Goal: Transaction & Acquisition: Purchase product/service

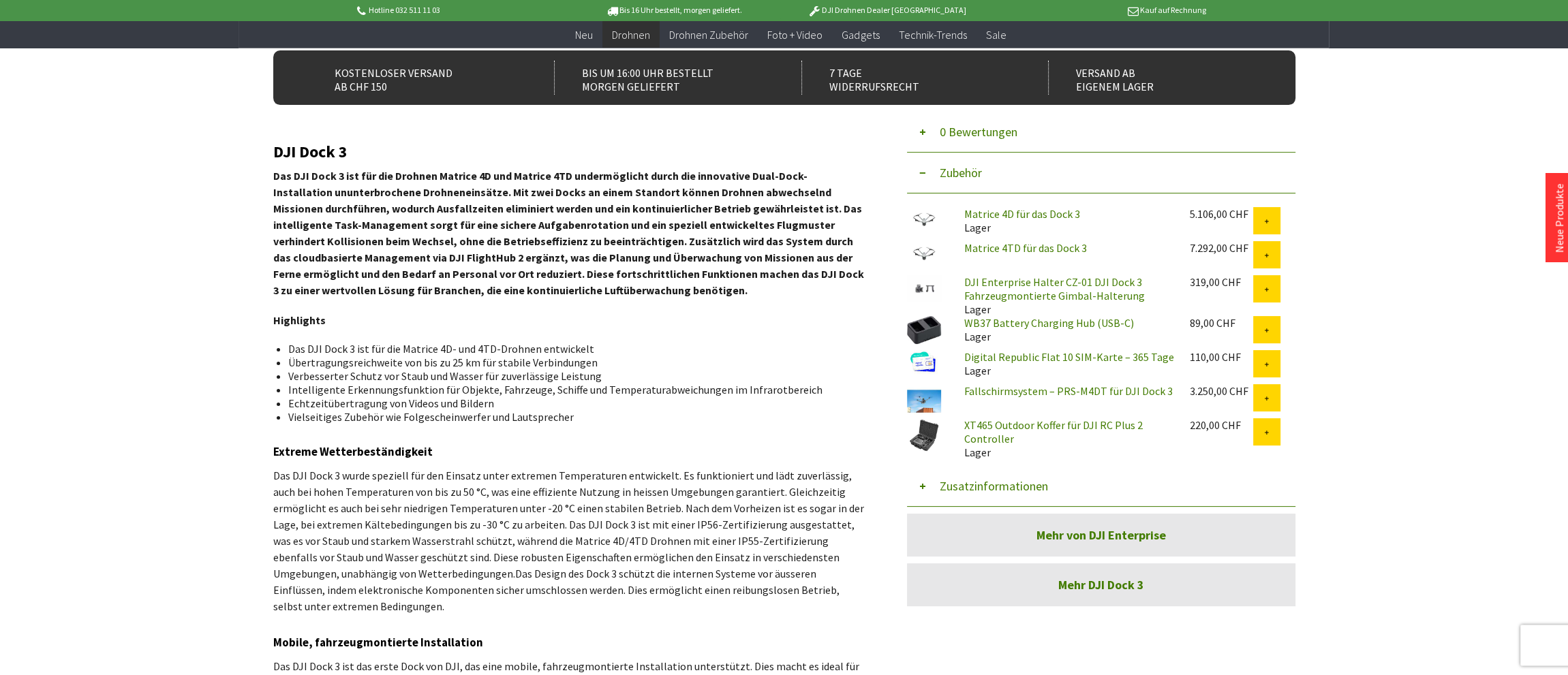
scroll to position [431, 0]
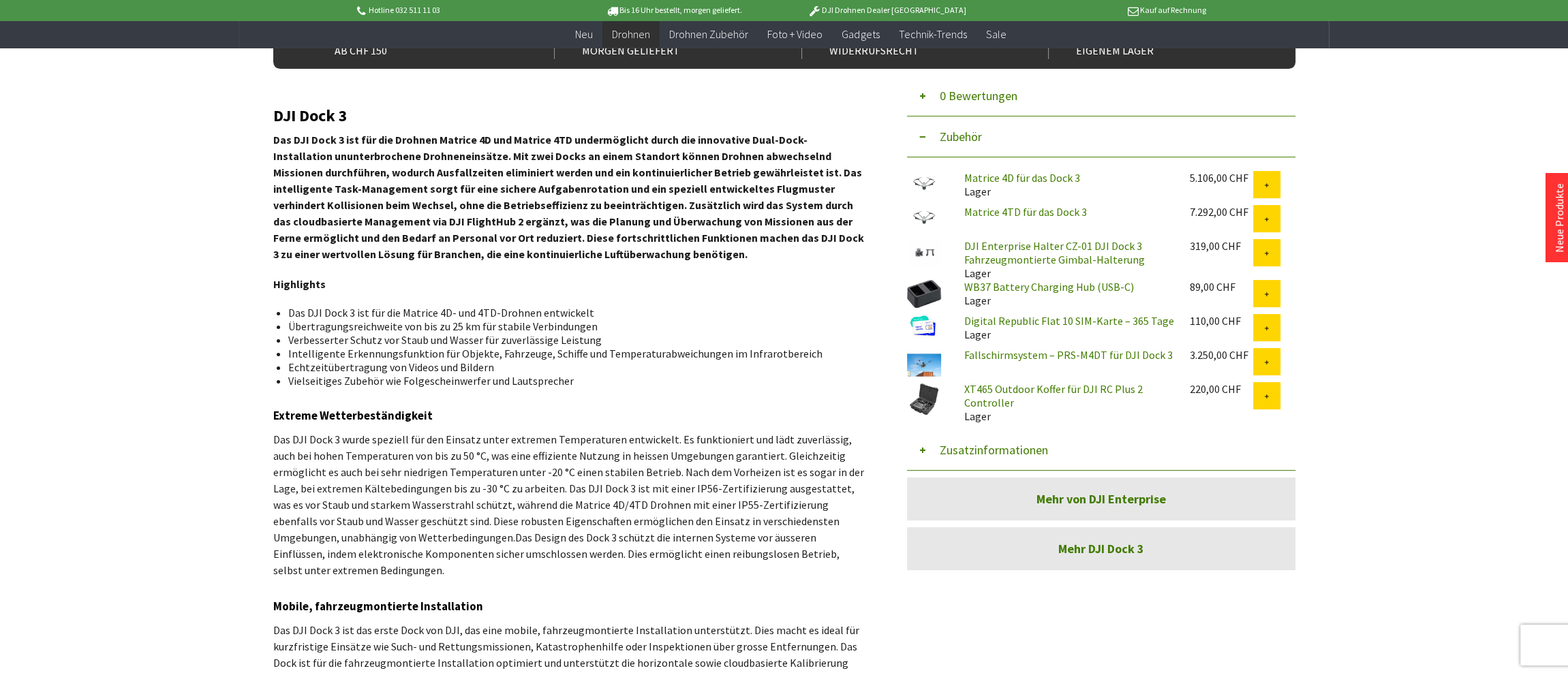
click at [961, 449] on button "Zusatzinformationen" at bounding box center [1101, 450] width 389 height 41
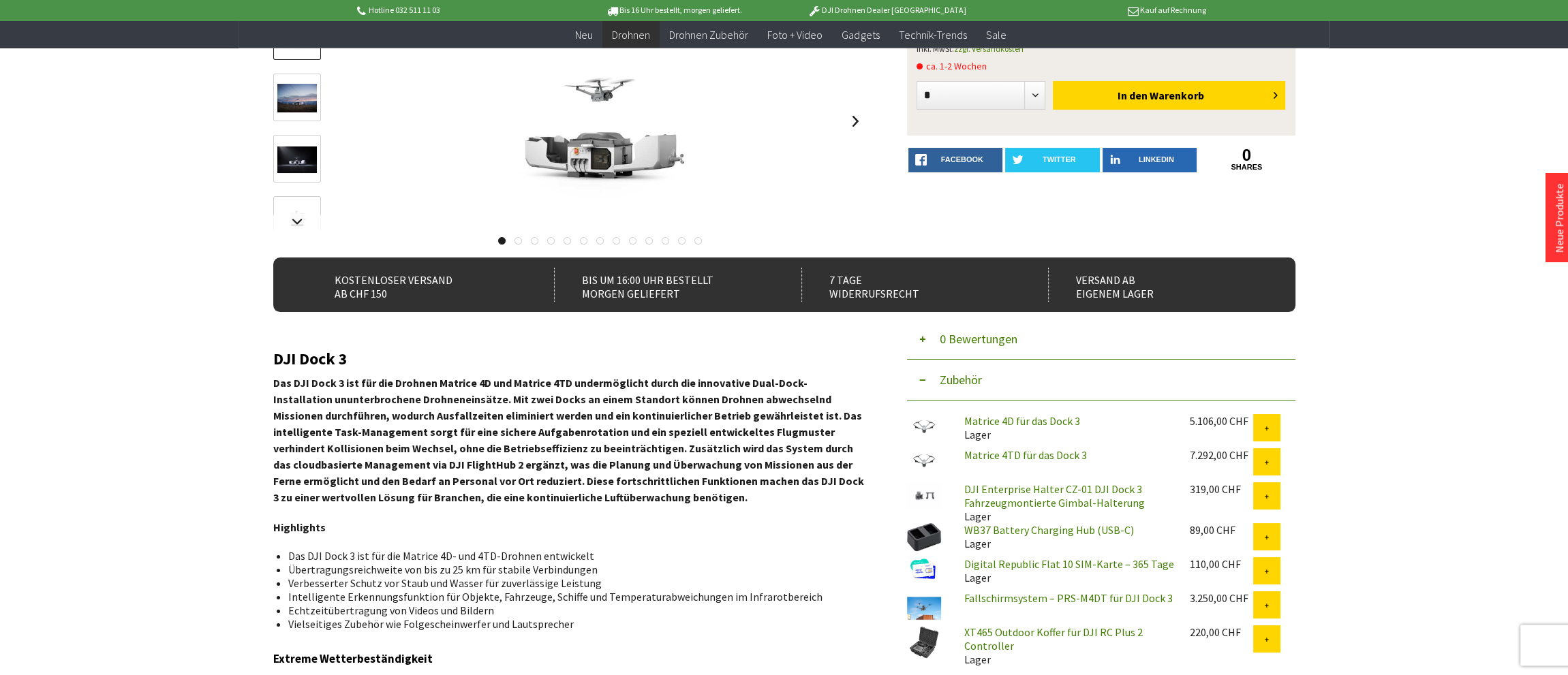
scroll to position [144, 0]
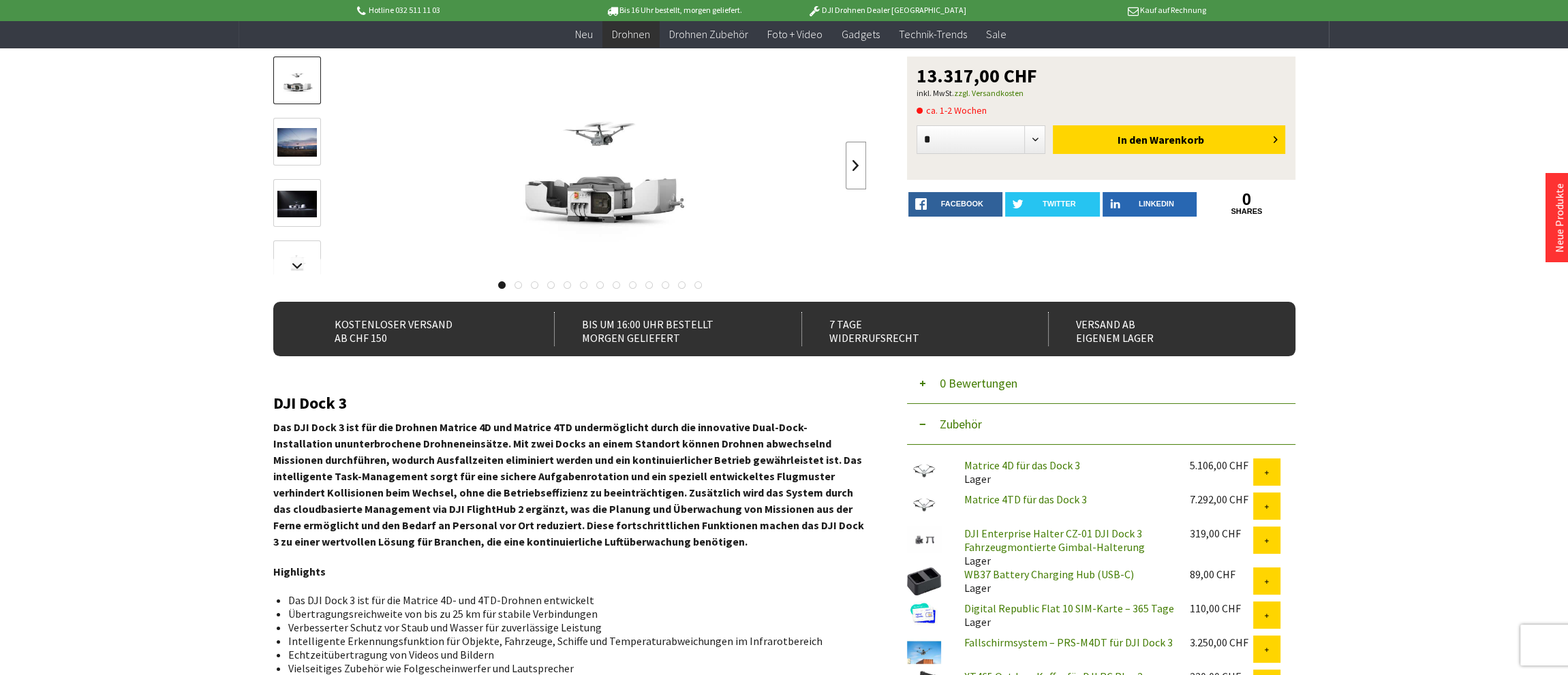
click at [853, 174] on link at bounding box center [856, 165] width 21 height 48
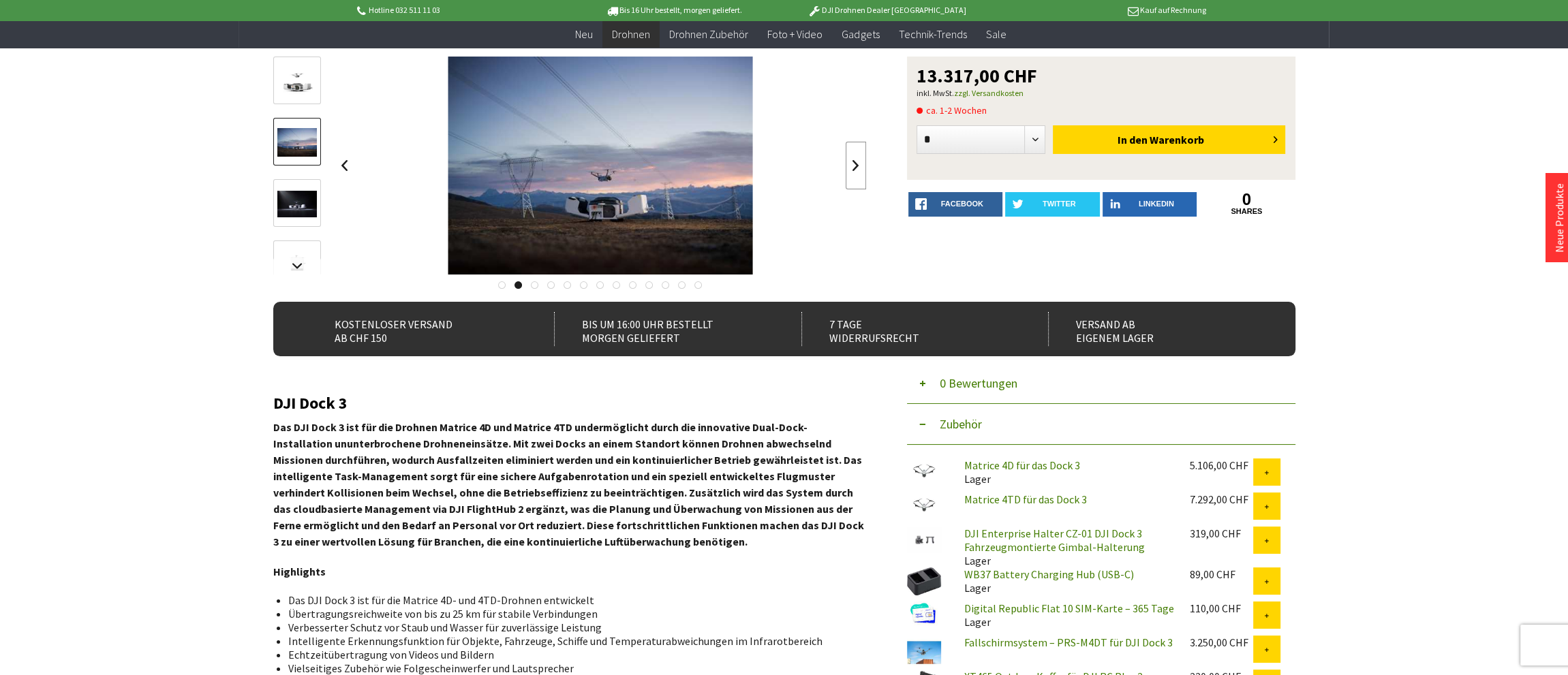
click at [854, 173] on link at bounding box center [856, 165] width 21 height 48
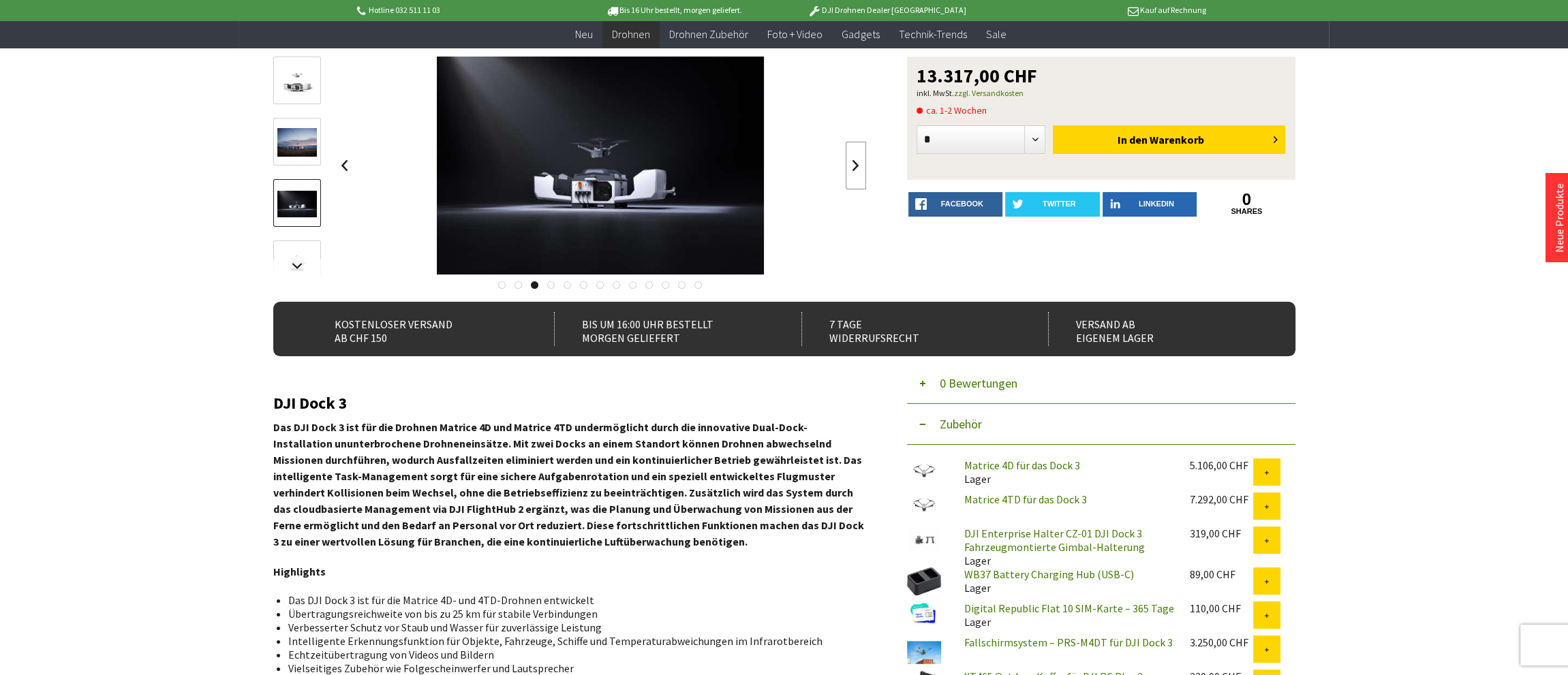
click at [854, 173] on link at bounding box center [856, 165] width 21 height 48
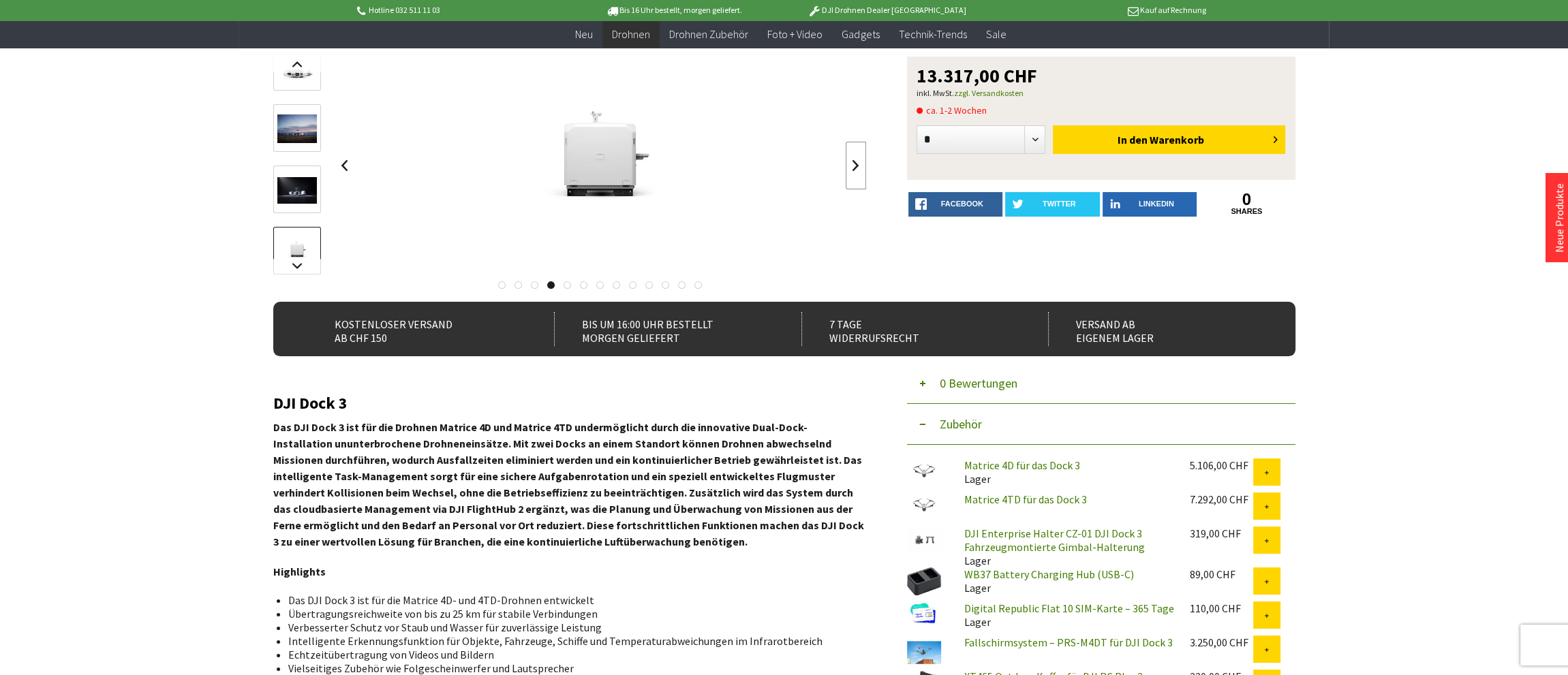
click at [854, 173] on link at bounding box center [856, 165] width 21 height 48
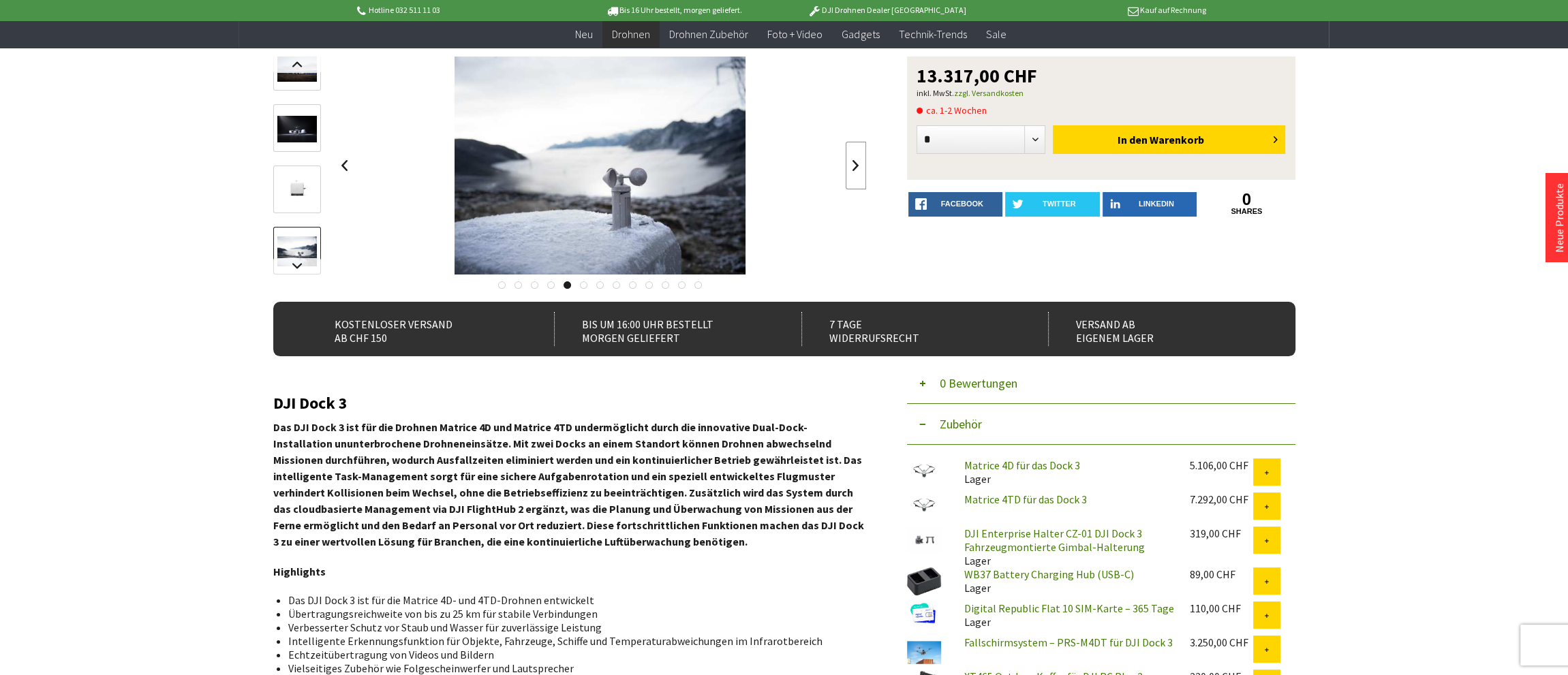
click at [854, 173] on link at bounding box center [856, 165] width 21 height 48
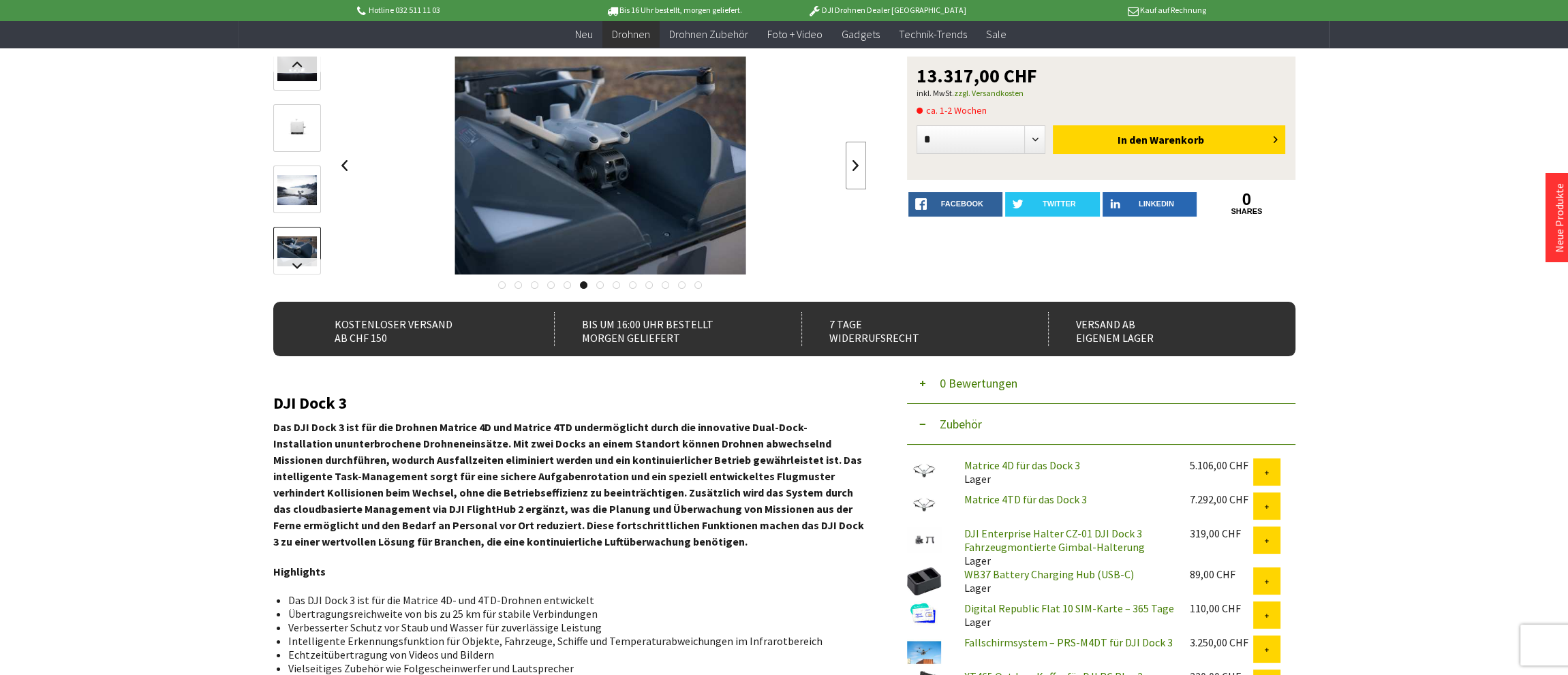
click at [854, 173] on link at bounding box center [856, 165] width 21 height 48
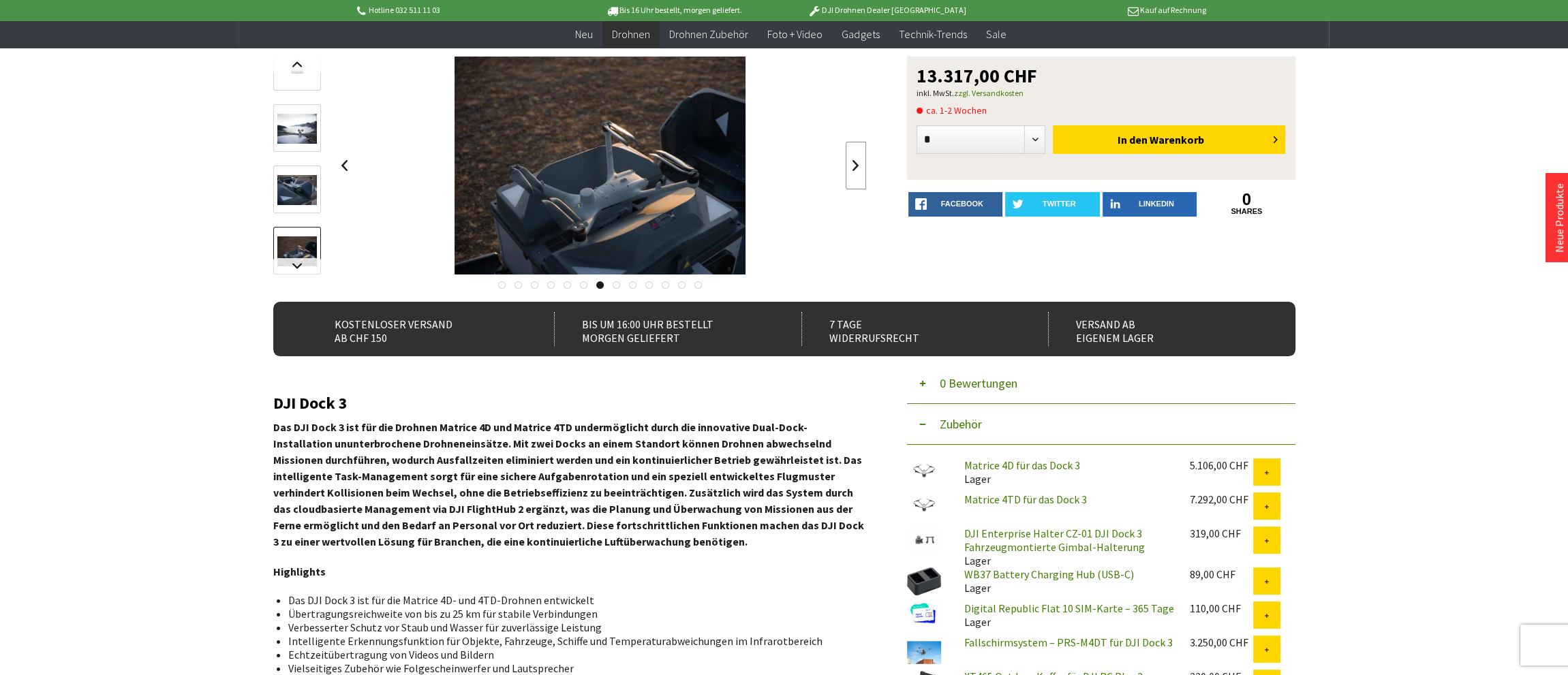
click at [854, 173] on link at bounding box center [856, 165] width 21 height 48
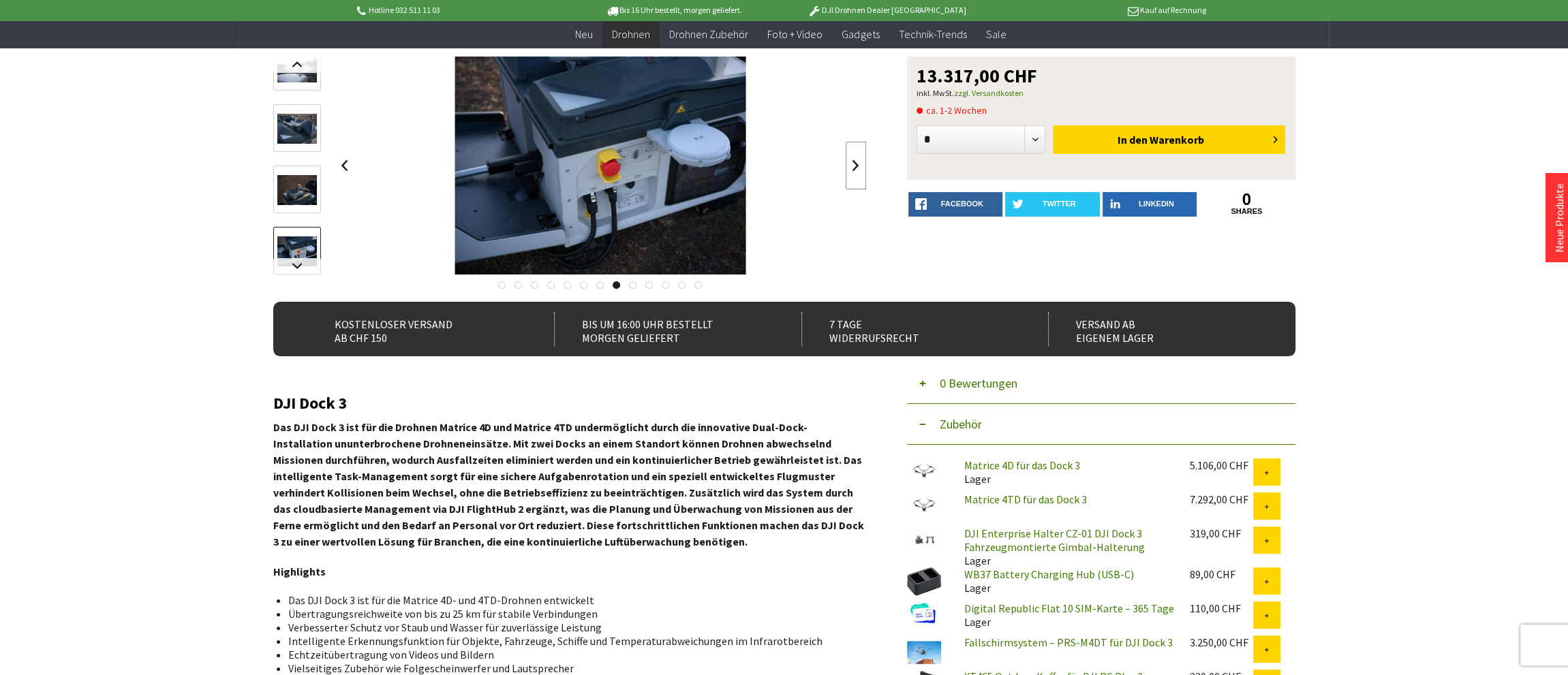
click at [854, 173] on link at bounding box center [856, 165] width 21 height 48
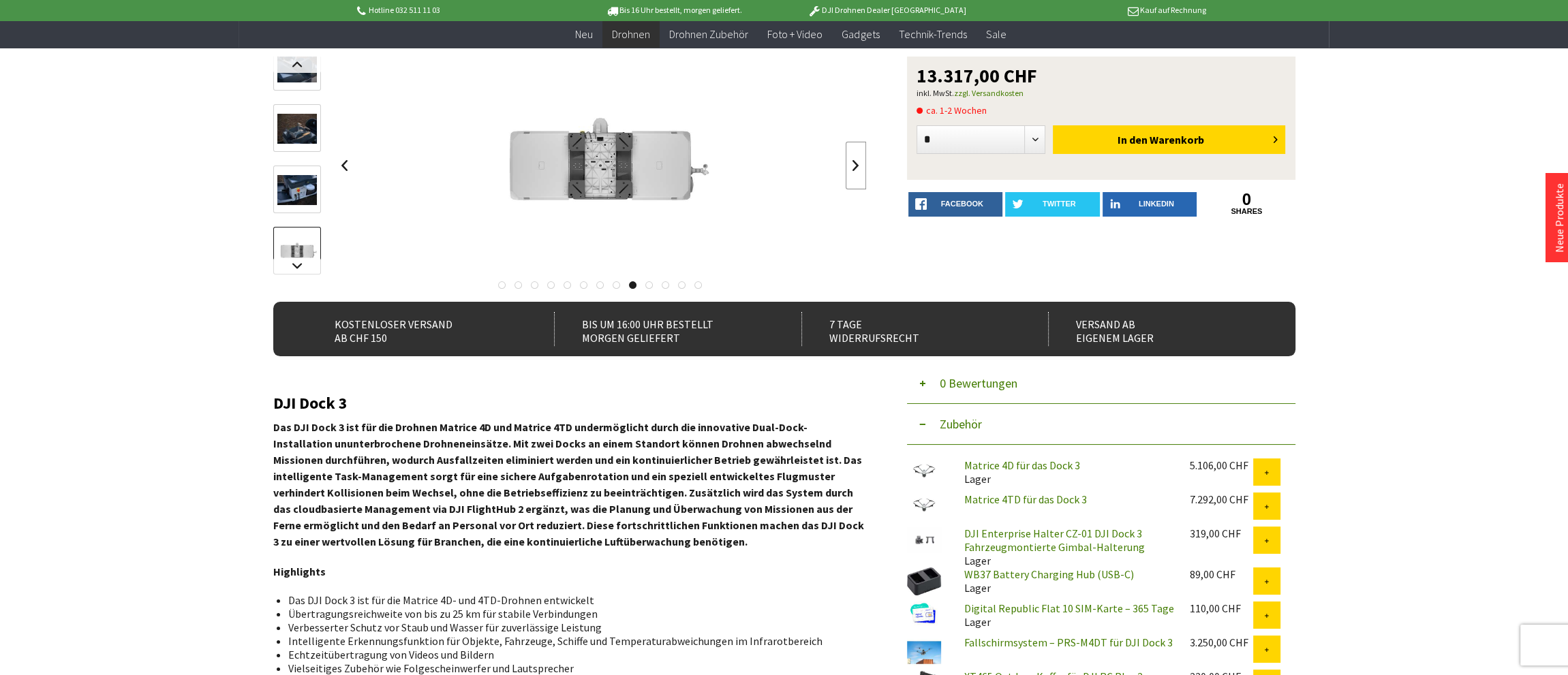
click at [854, 173] on link at bounding box center [856, 165] width 21 height 48
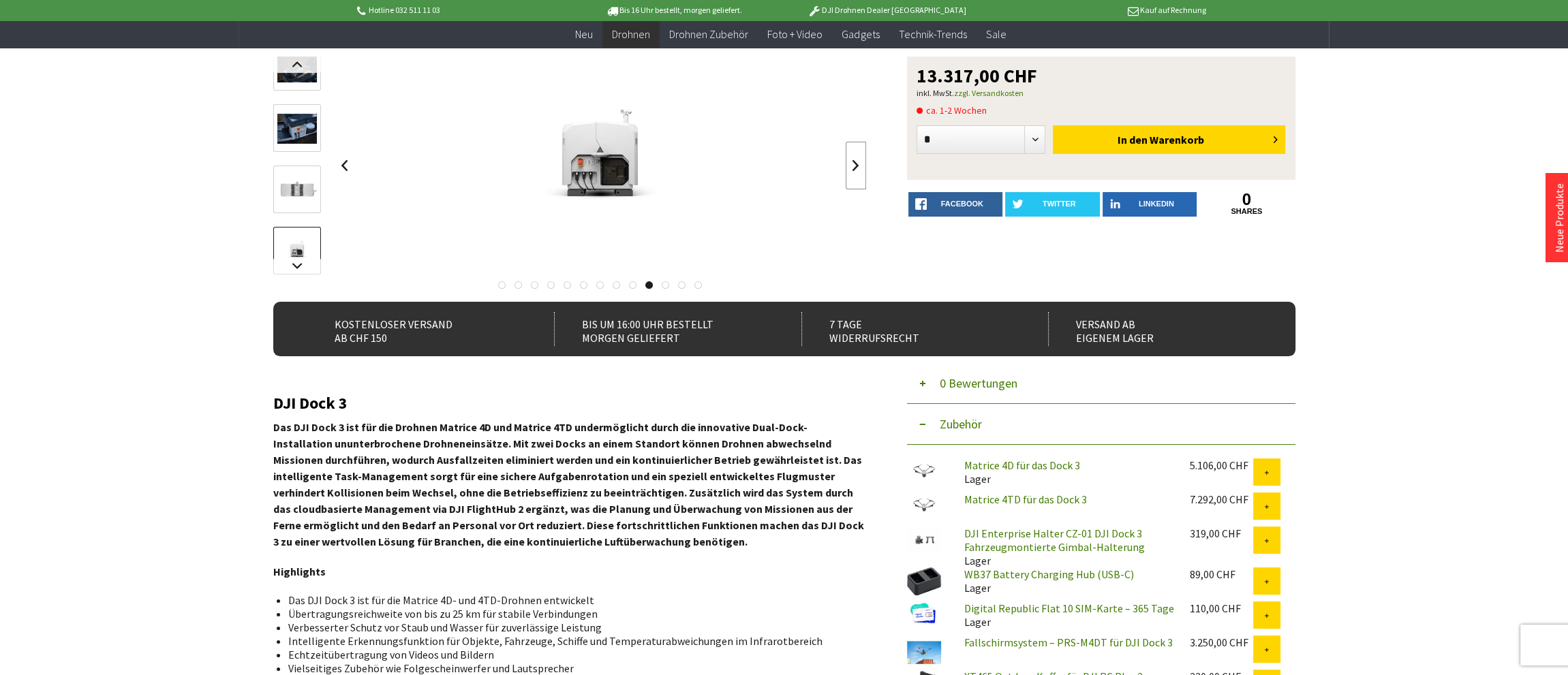
click at [854, 173] on link at bounding box center [856, 165] width 21 height 48
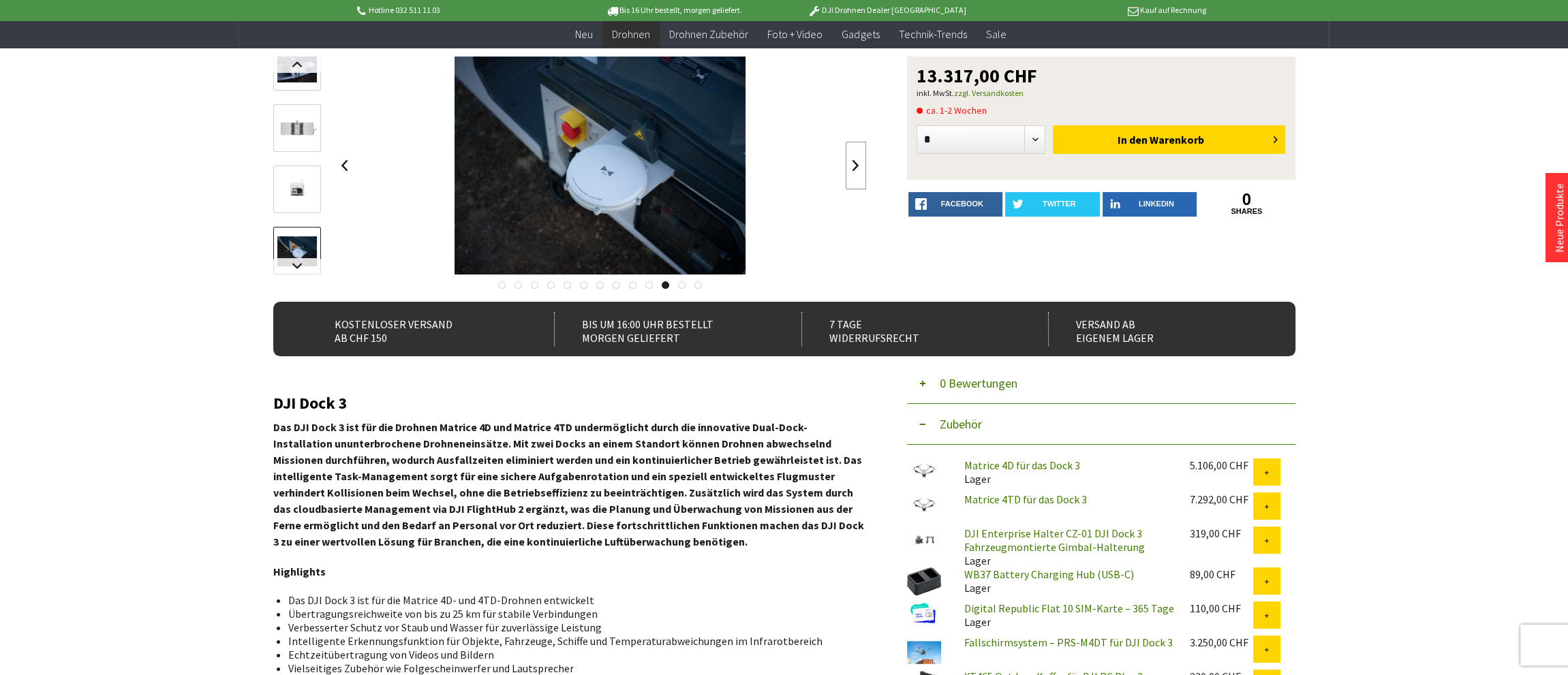
click at [854, 173] on link at bounding box center [856, 165] width 21 height 48
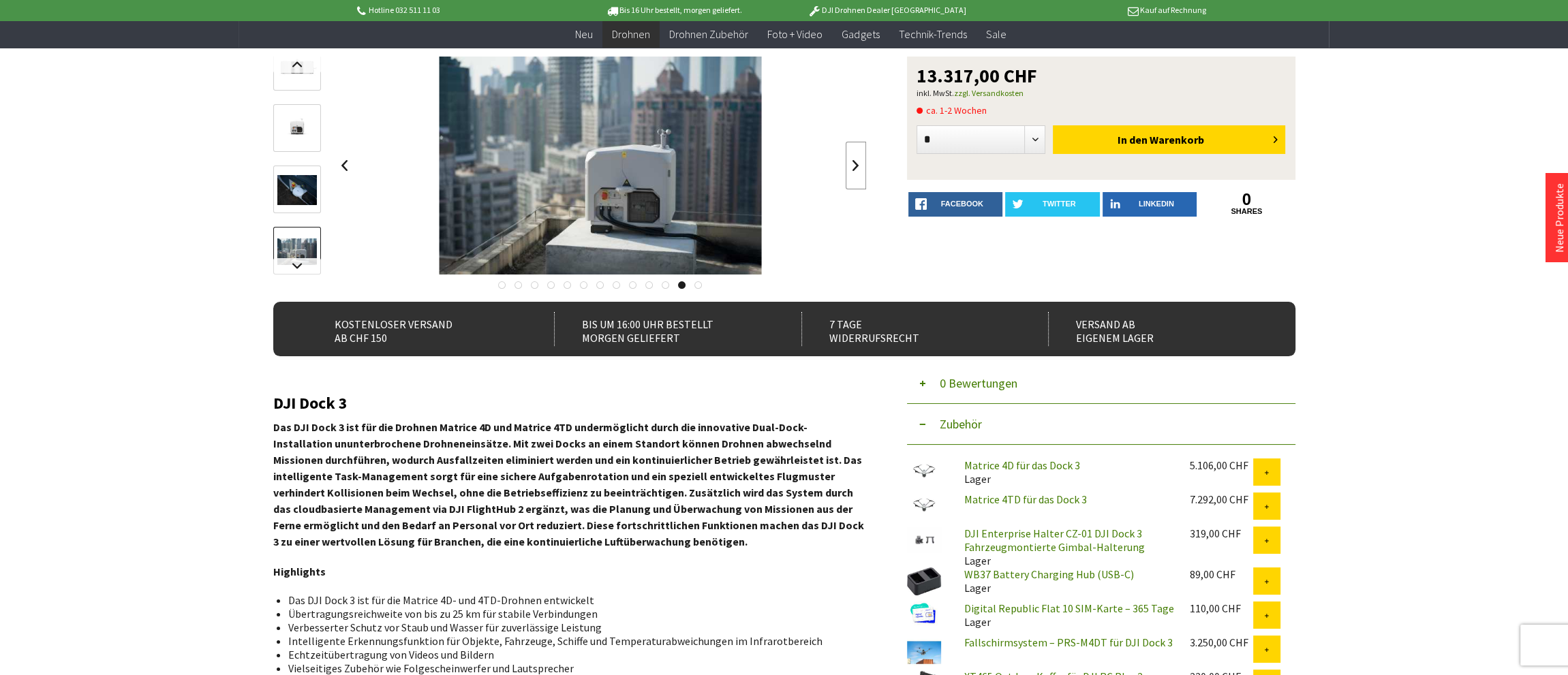
click at [854, 173] on link at bounding box center [856, 165] width 21 height 48
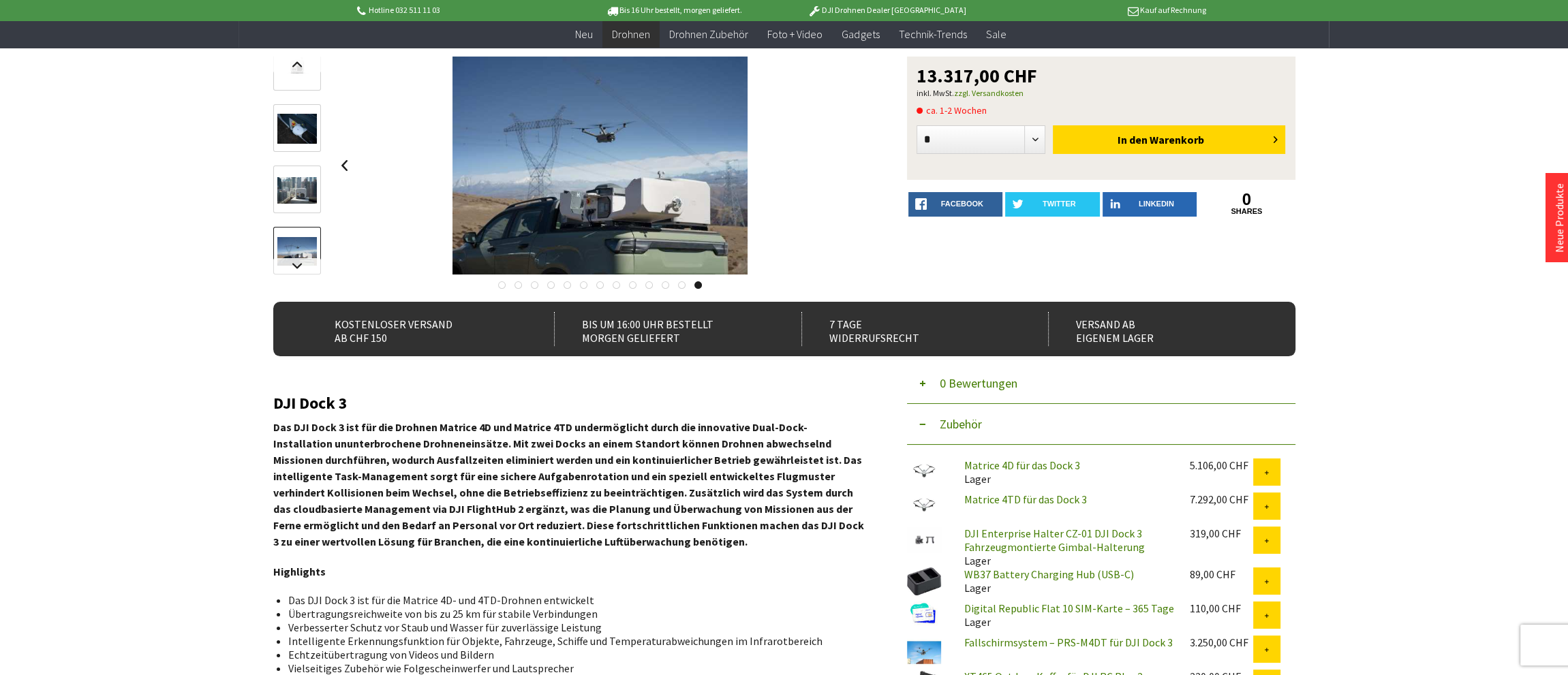
click at [854, 173] on div at bounding box center [600, 166] width 532 height 218
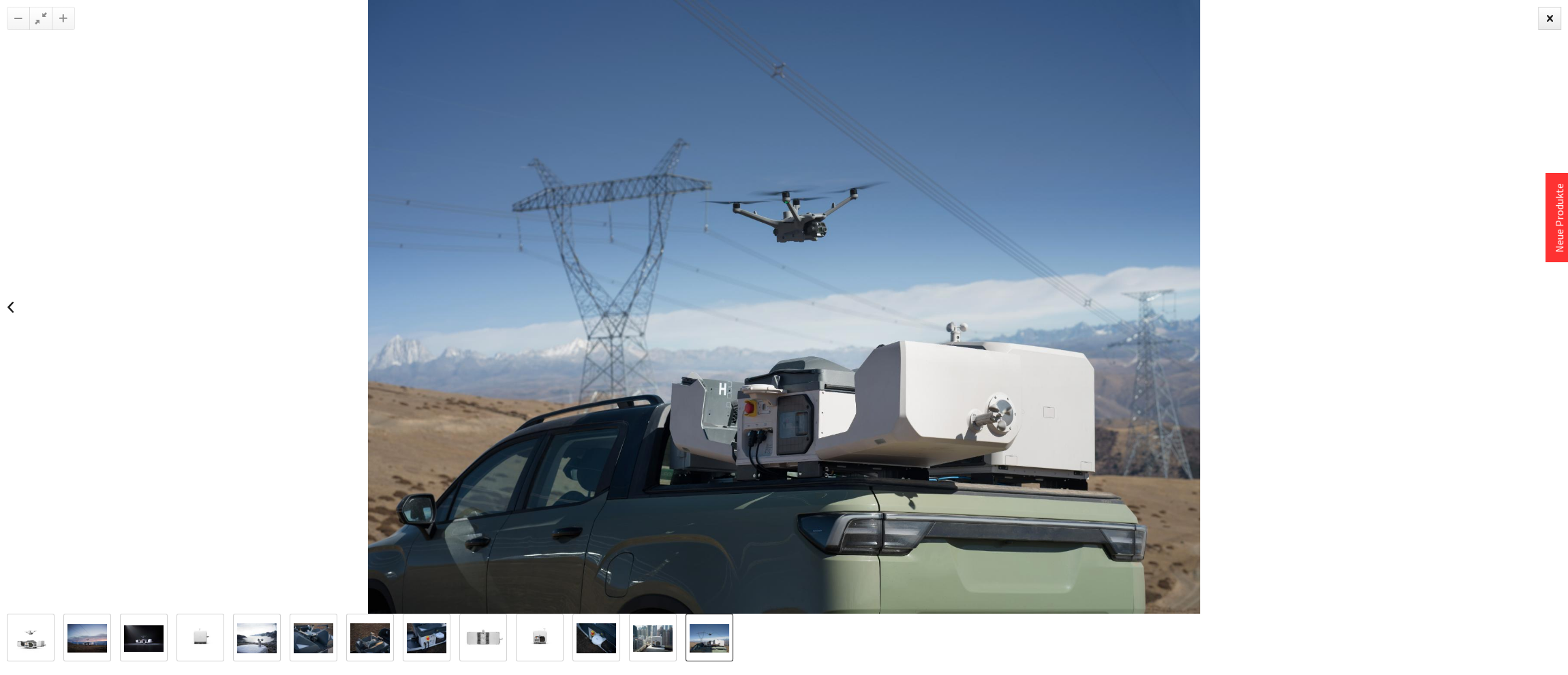
click at [39, 640] on img at bounding box center [30, 638] width 39 height 39
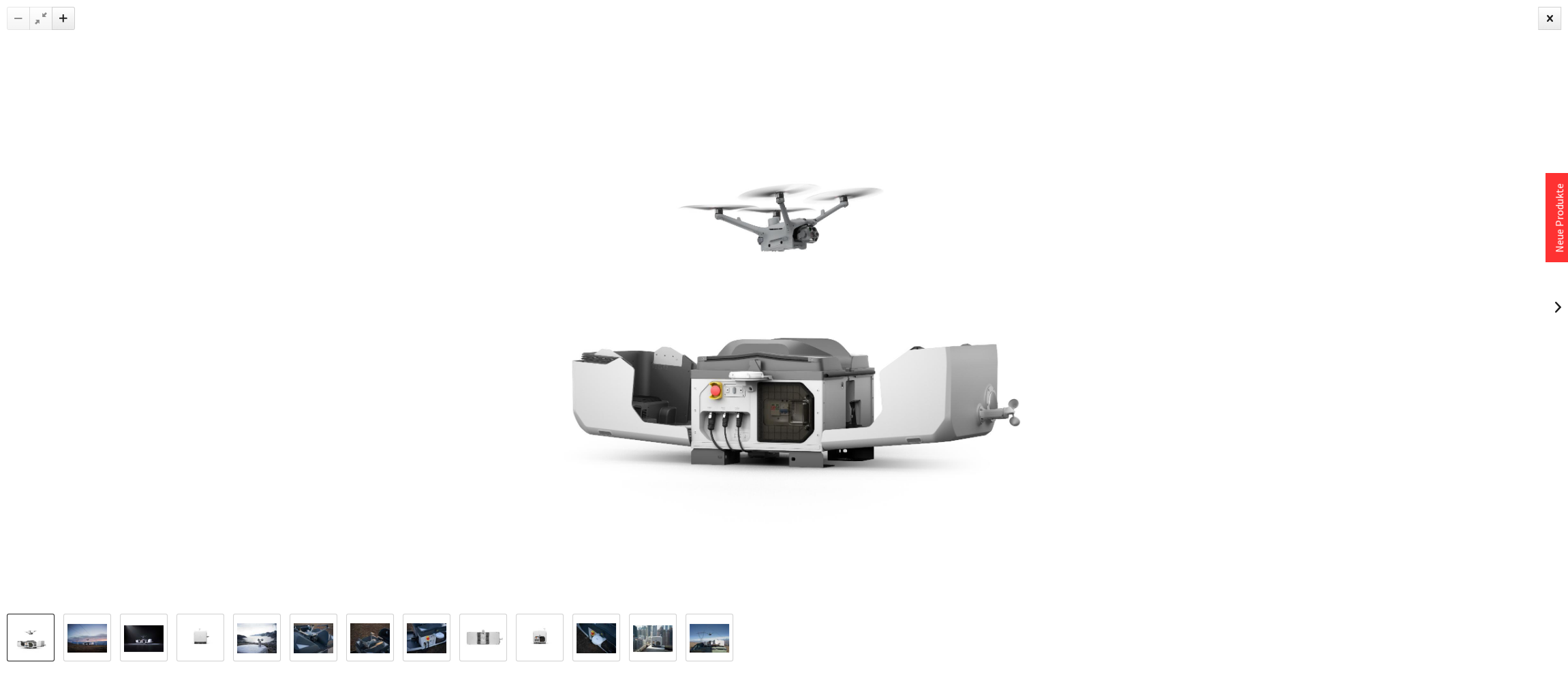
click at [97, 639] on img at bounding box center [87, 638] width 39 height 28
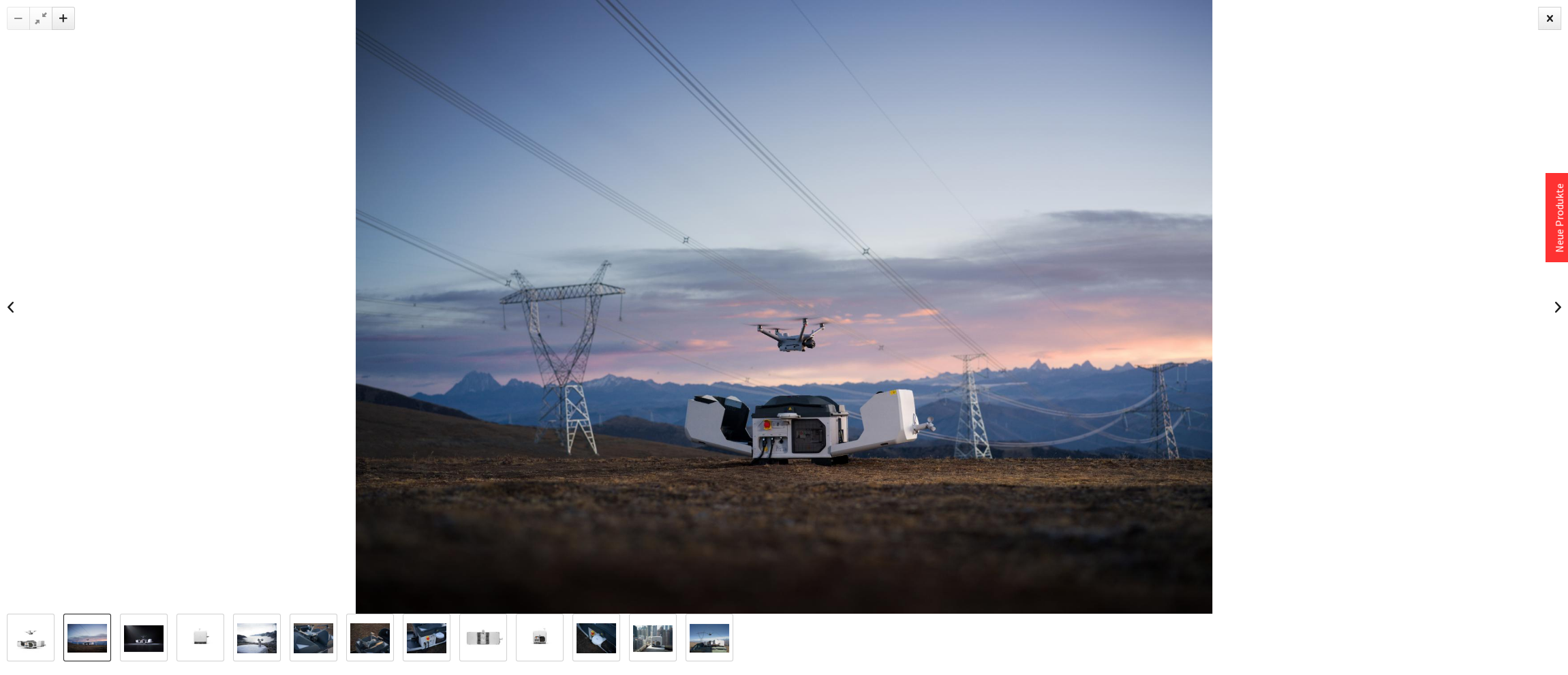
click at [135, 634] on img at bounding box center [144, 638] width 39 height 27
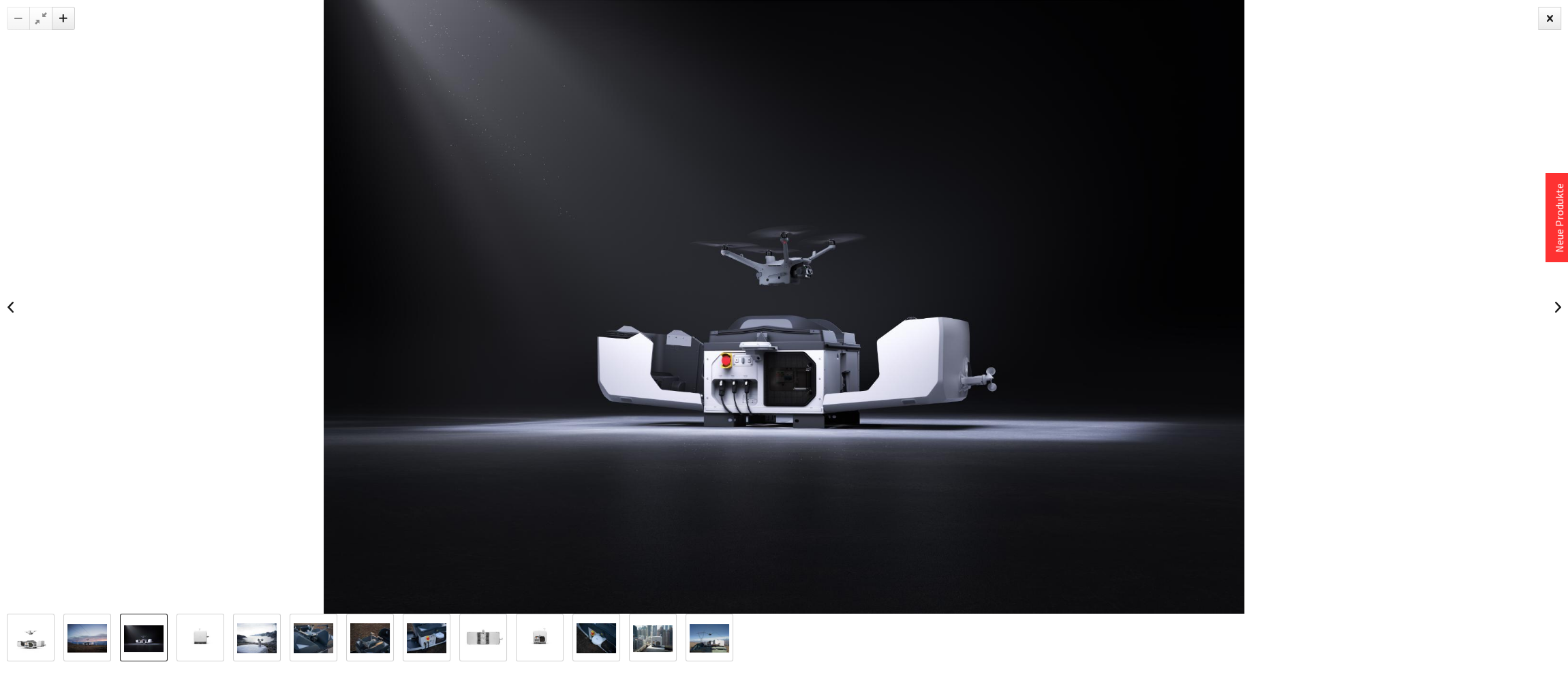
click at [213, 631] on img at bounding box center [200, 638] width 39 height 39
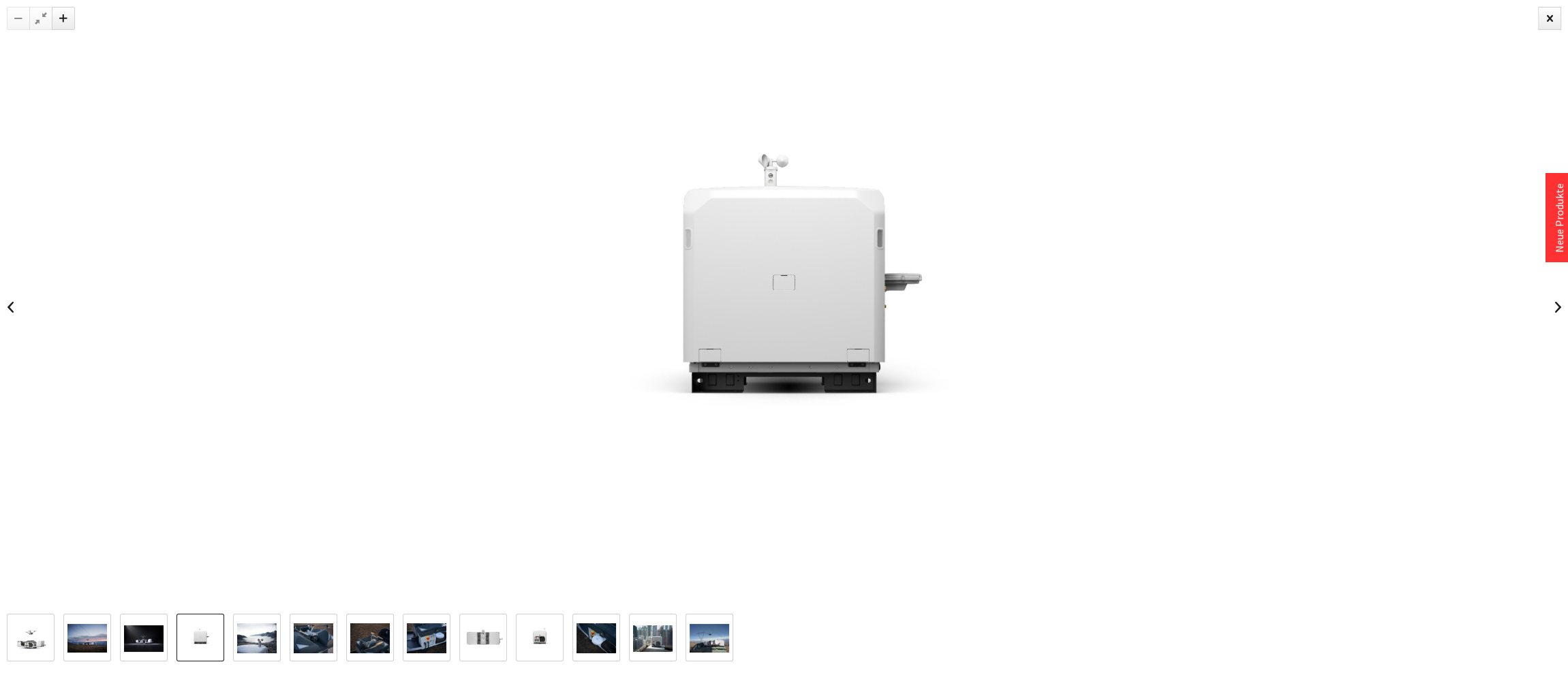
click at [252, 632] on img at bounding box center [257, 638] width 39 height 30
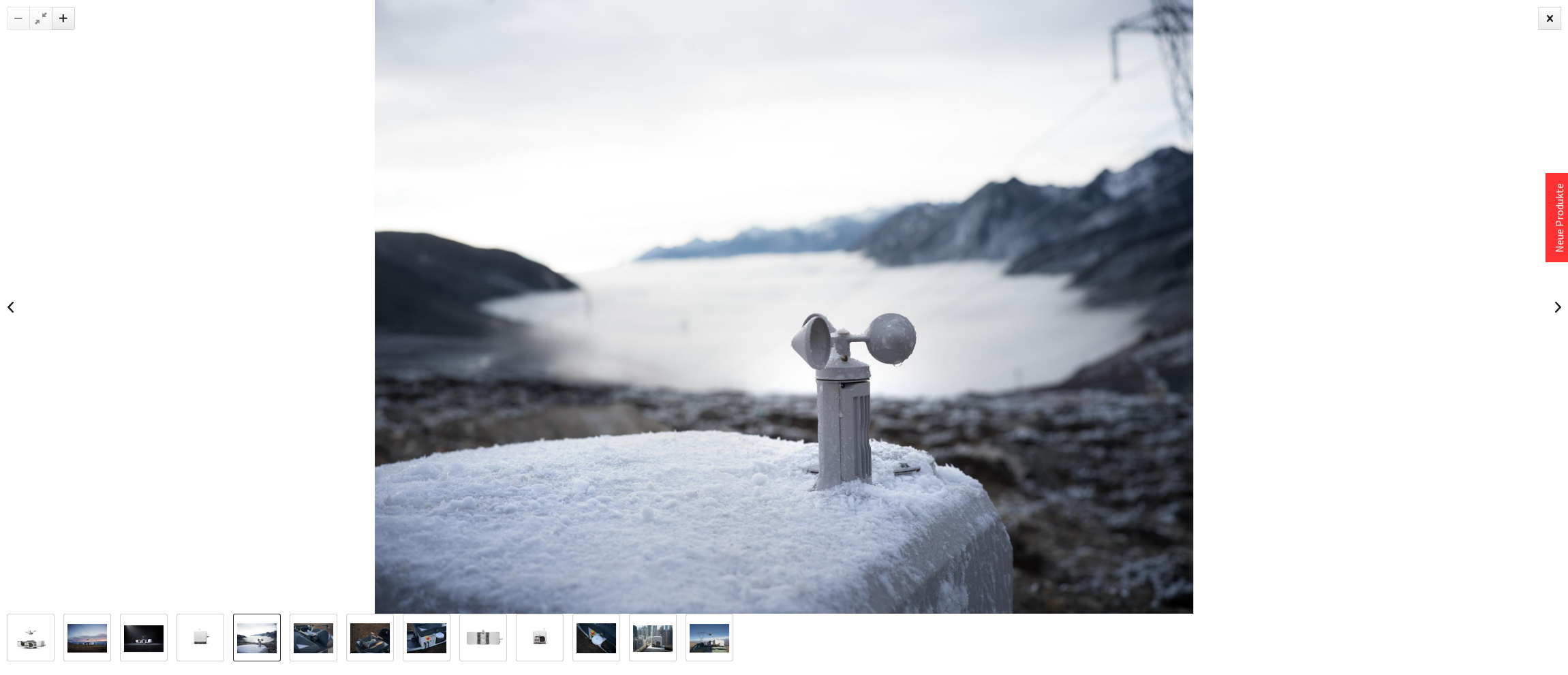
click at [307, 639] on img at bounding box center [313, 638] width 39 height 30
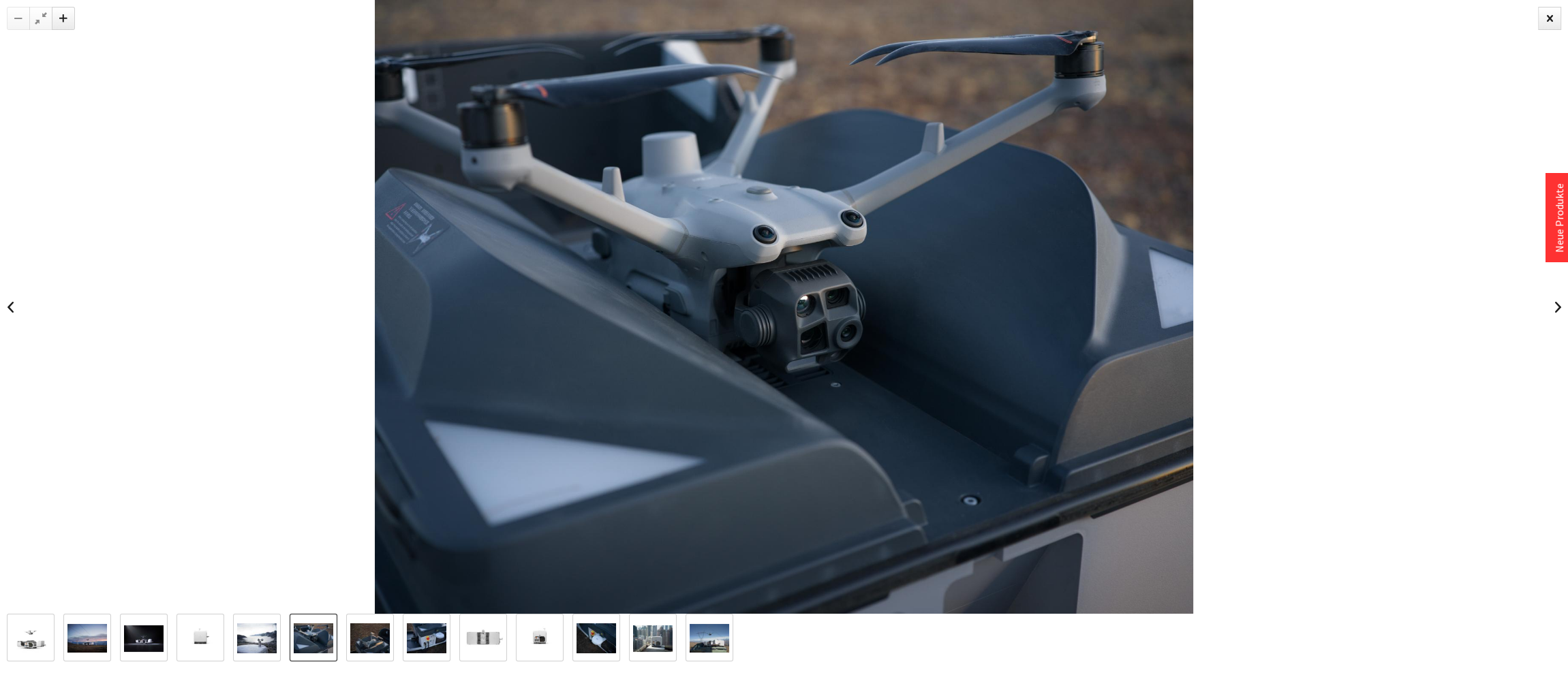
click at [356, 640] on img at bounding box center [369, 638] width 39 height 30
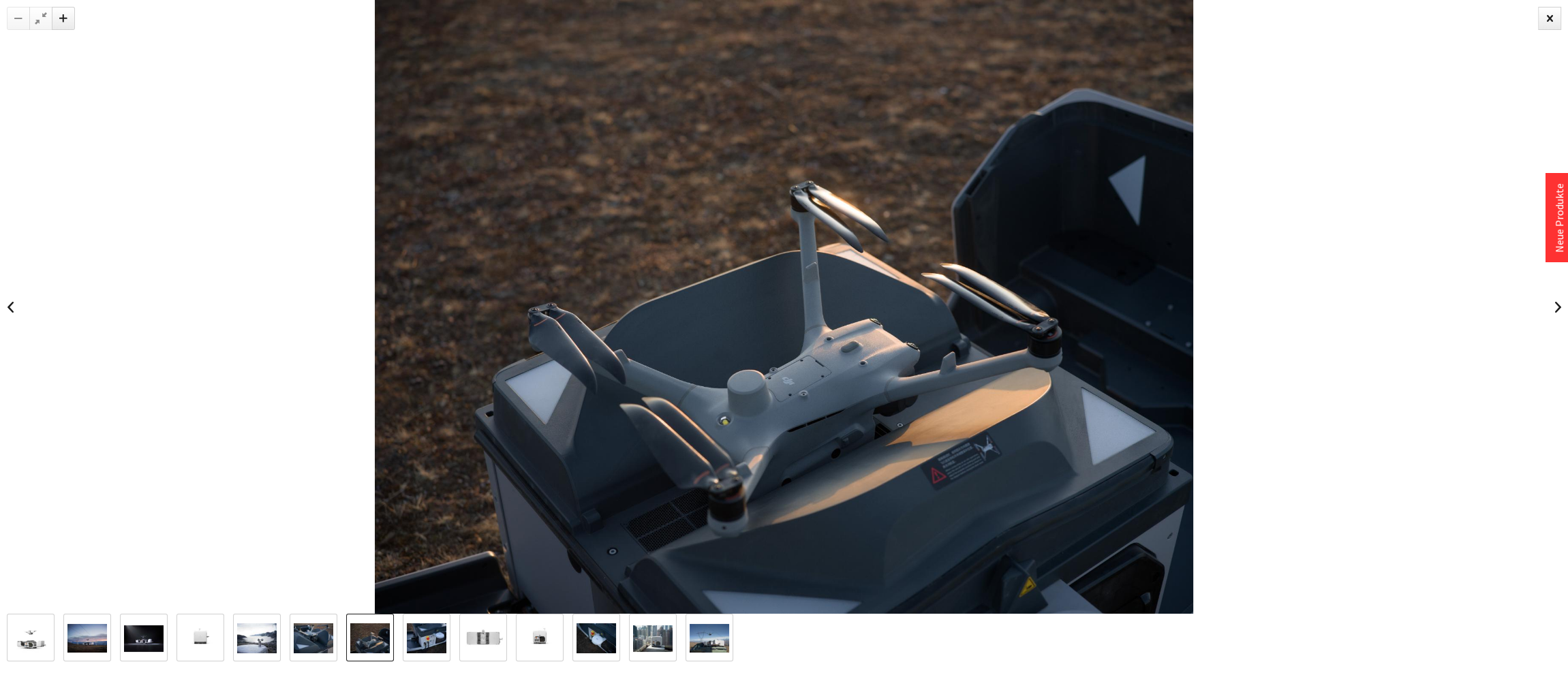
click at [383, 642] on img at bounding box center [369, 638] width 39 height 30
click at [427, 636] on img at bounding box center [426, 638] width 39 height 30
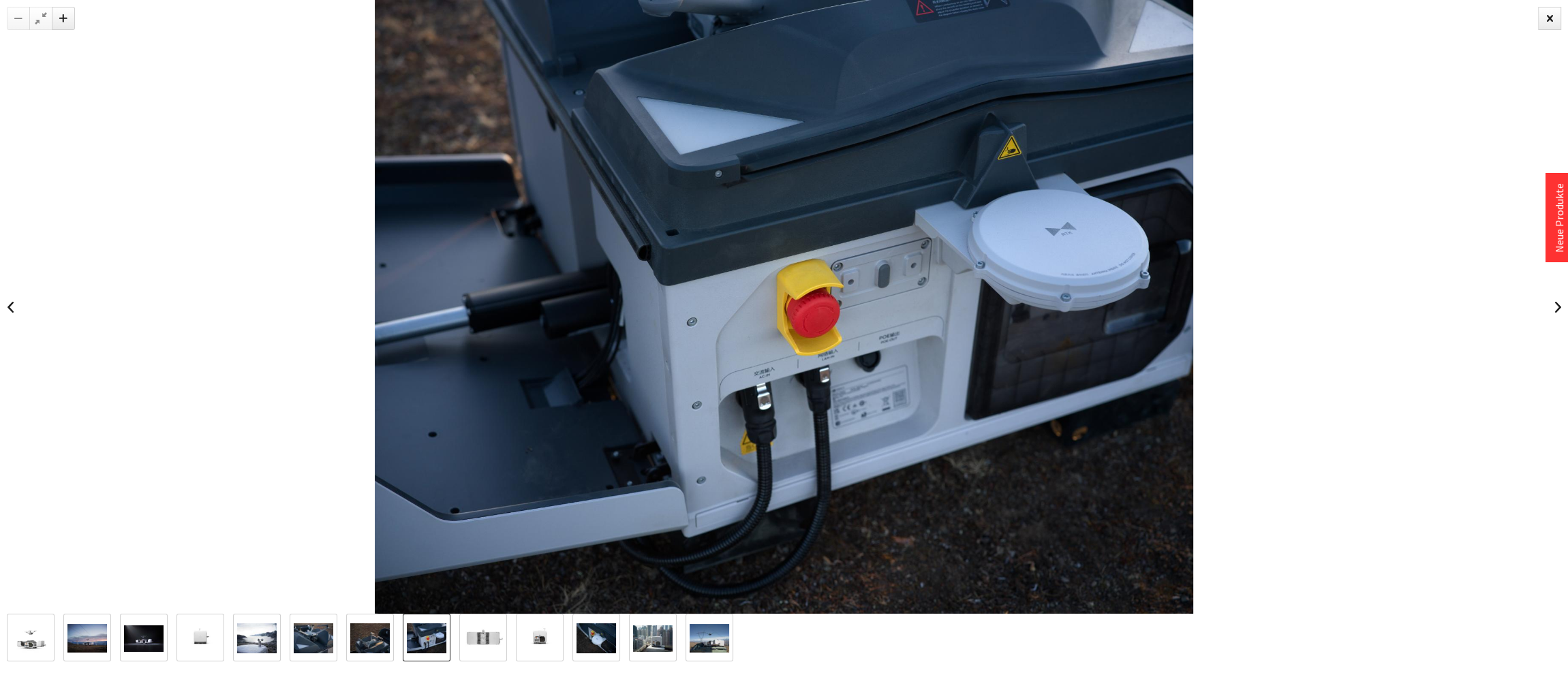
click at [486, 639] on img at bounding box center [482, 638] width 39 height 39
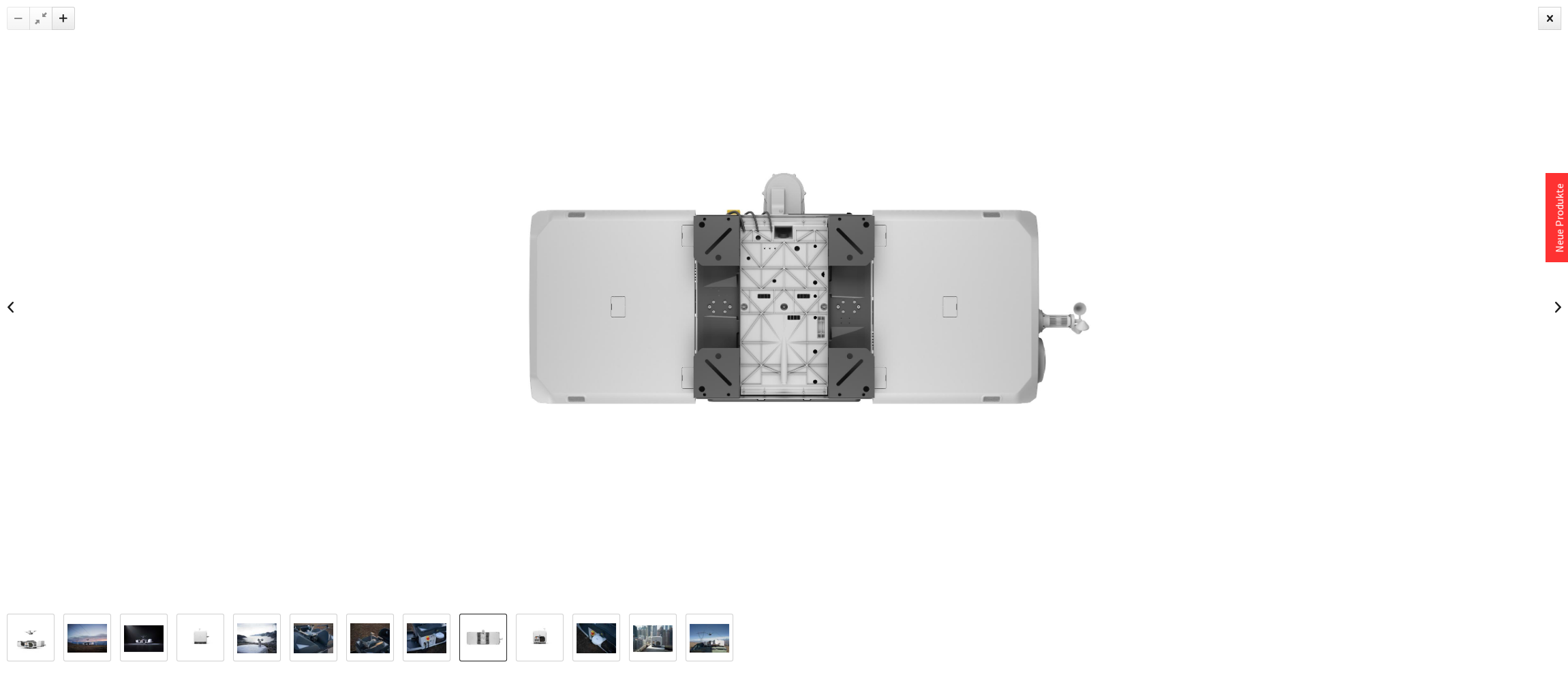
click at [540, 639] on img at bounding box center [539, 638] width 39 height 39
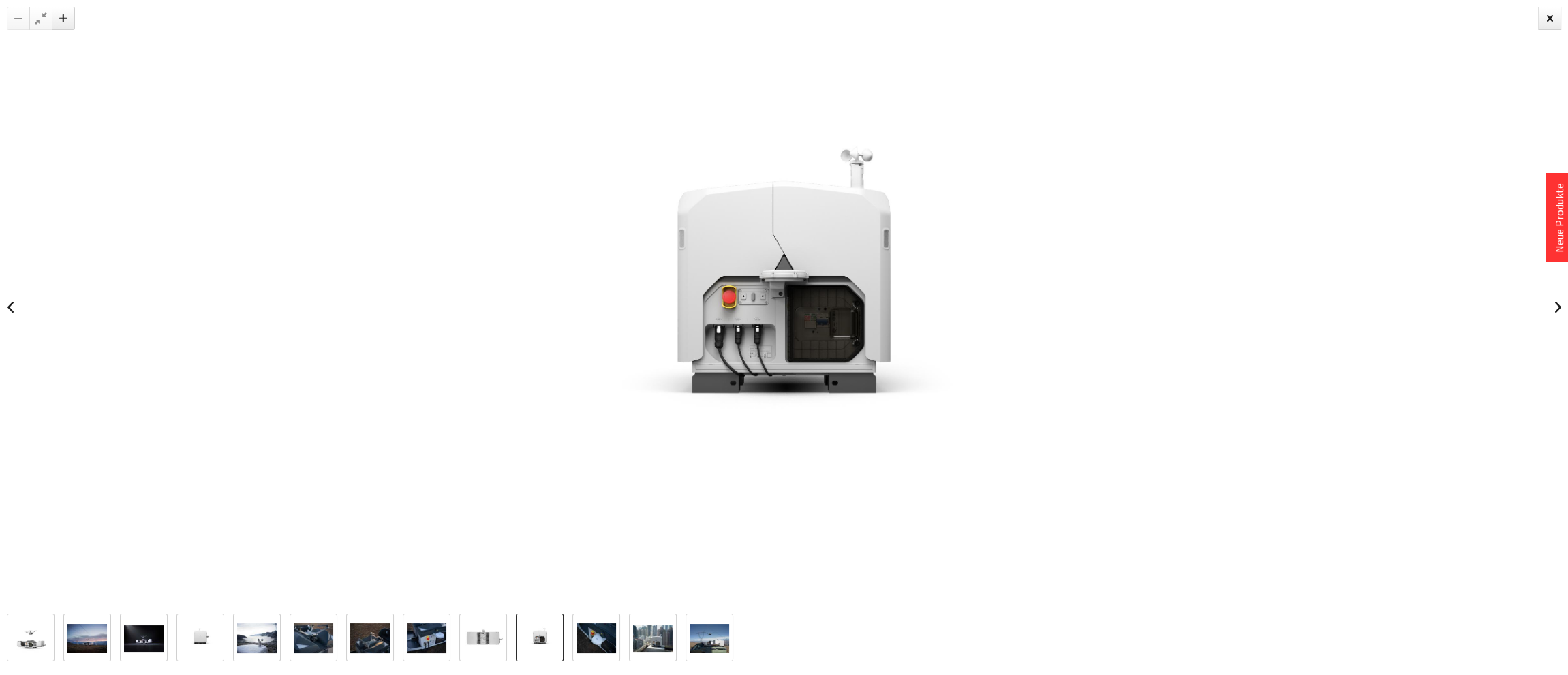
click at [596, 636] on img at bounding box center [596, 638] width 39 height 30
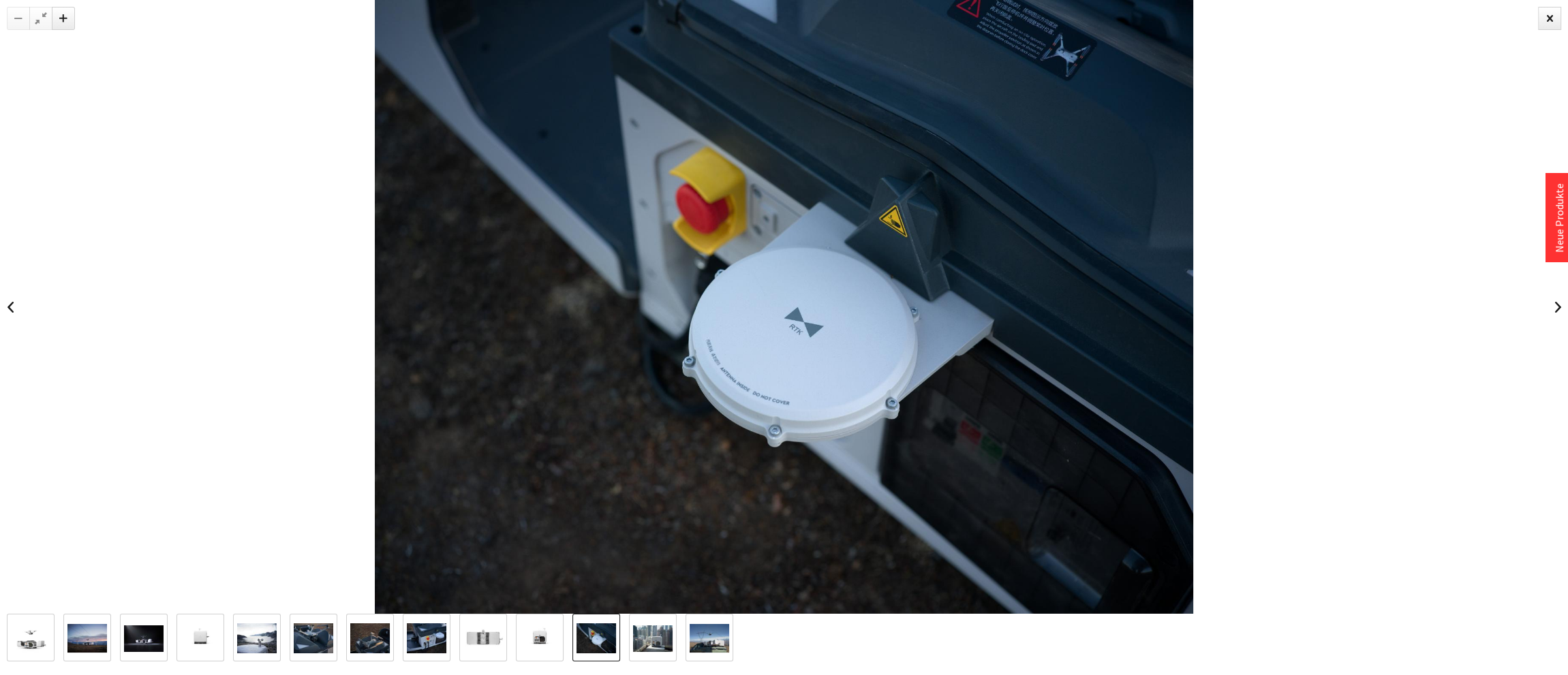
click at [662, 639] on img at bounding box center [652, 638] width 39 height 27
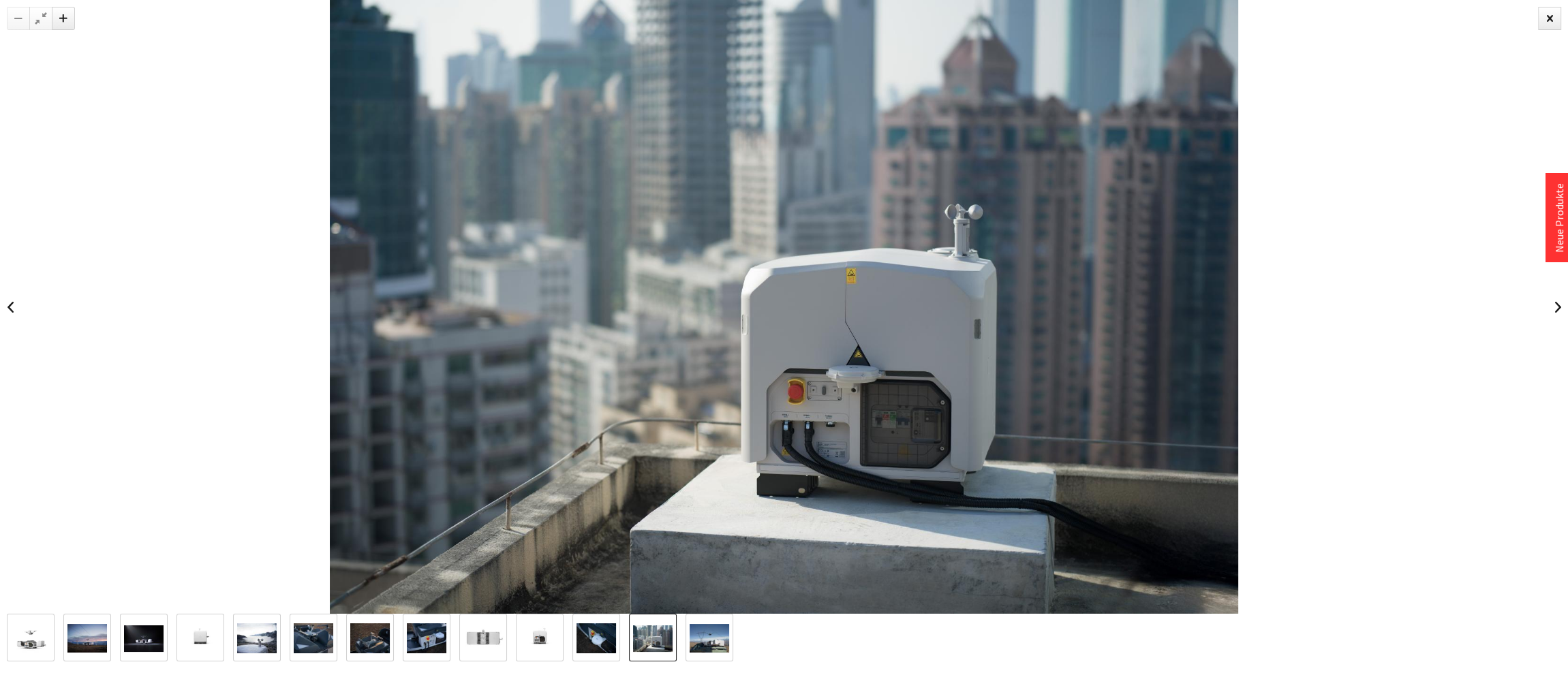
click at [704, 640] on img at bounding box center [709, 638] width 39 height 29
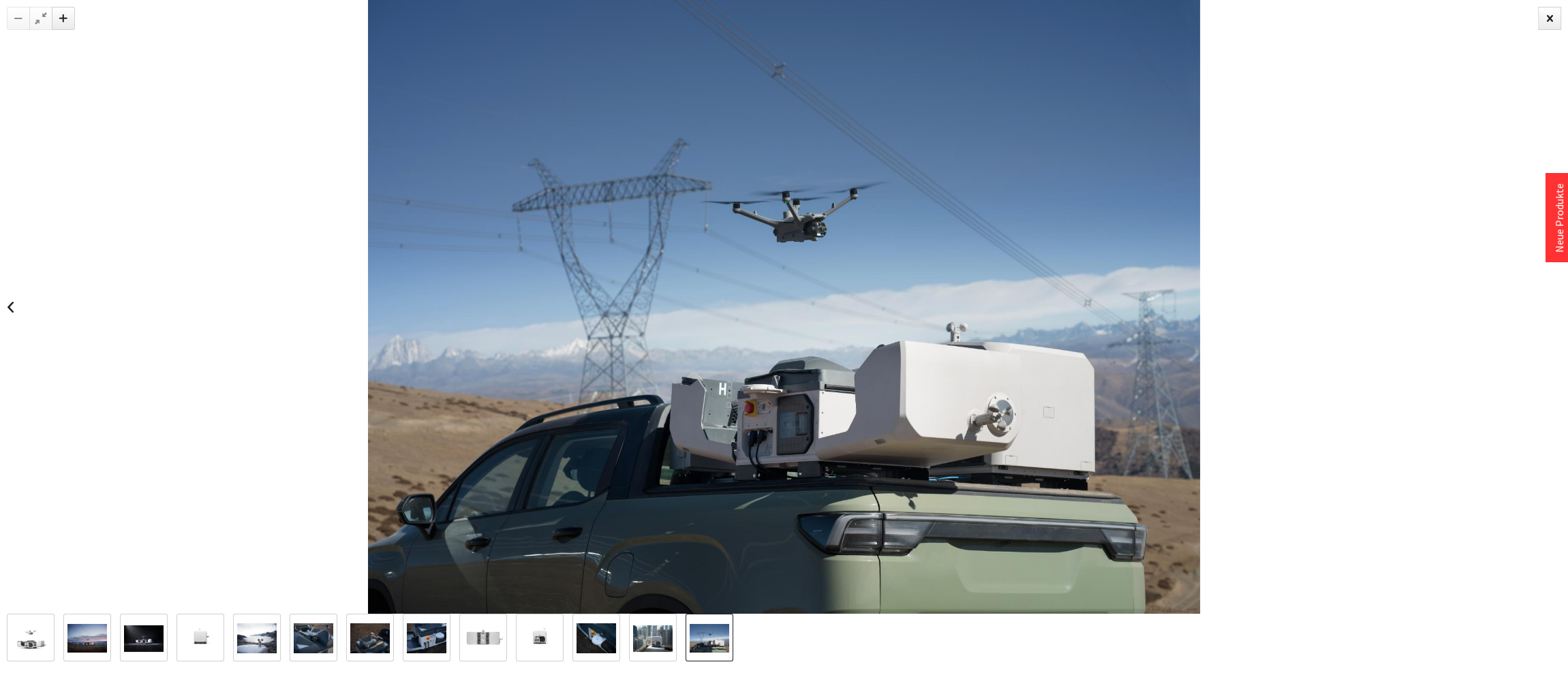
click at [26, 638] on img at bounding box center [30, 638] width 39 height 39
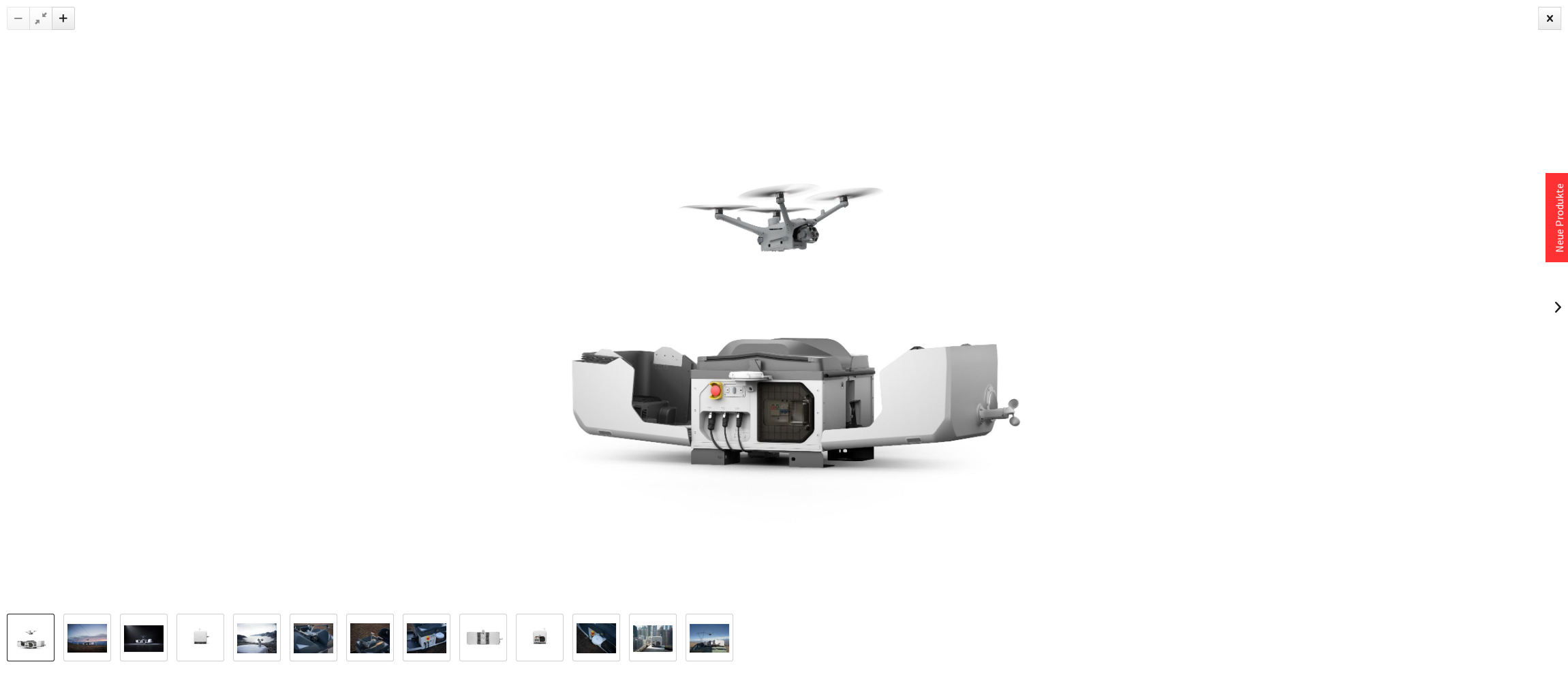
click at [84, 634] on img at bounding box center [87, 638] width 39 height 28
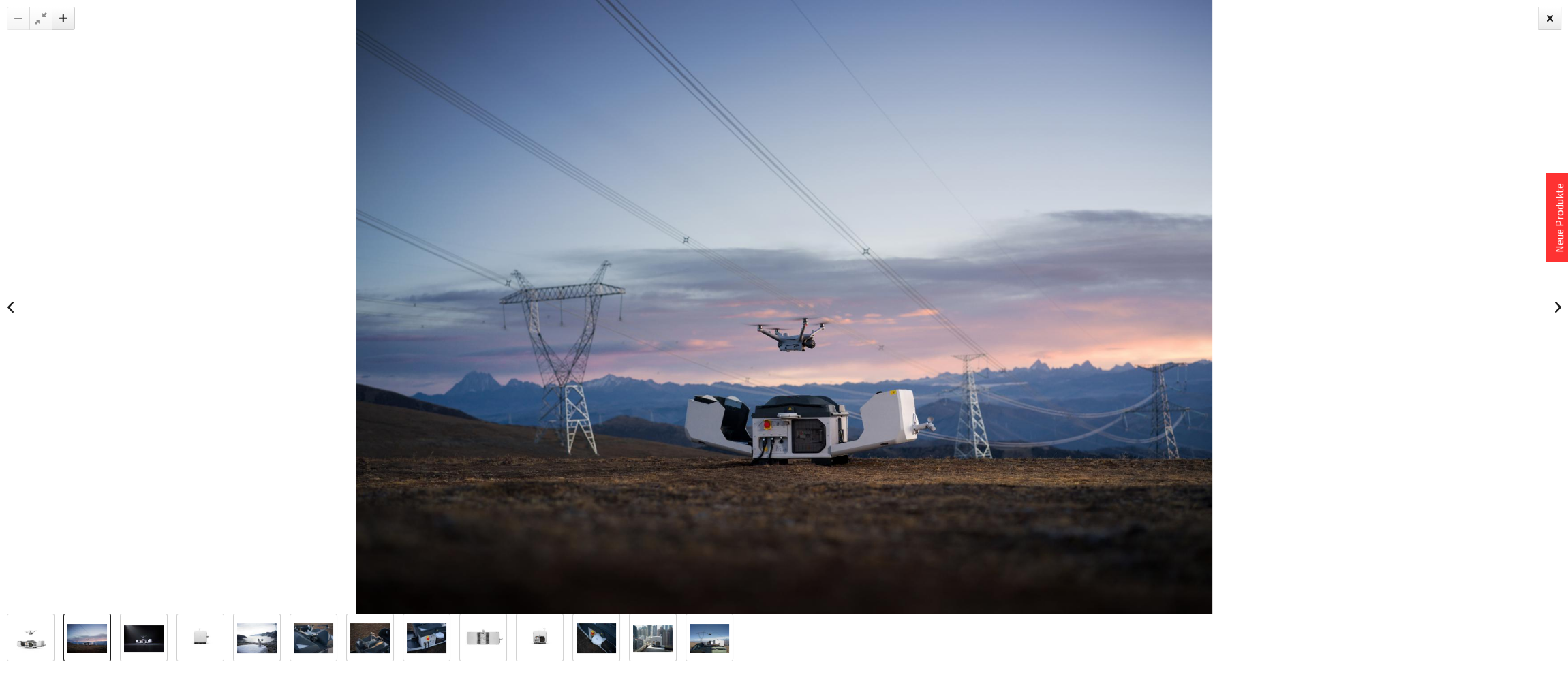
click at [141, 642] on img at bounding box center [144, 638] width 39 height 27
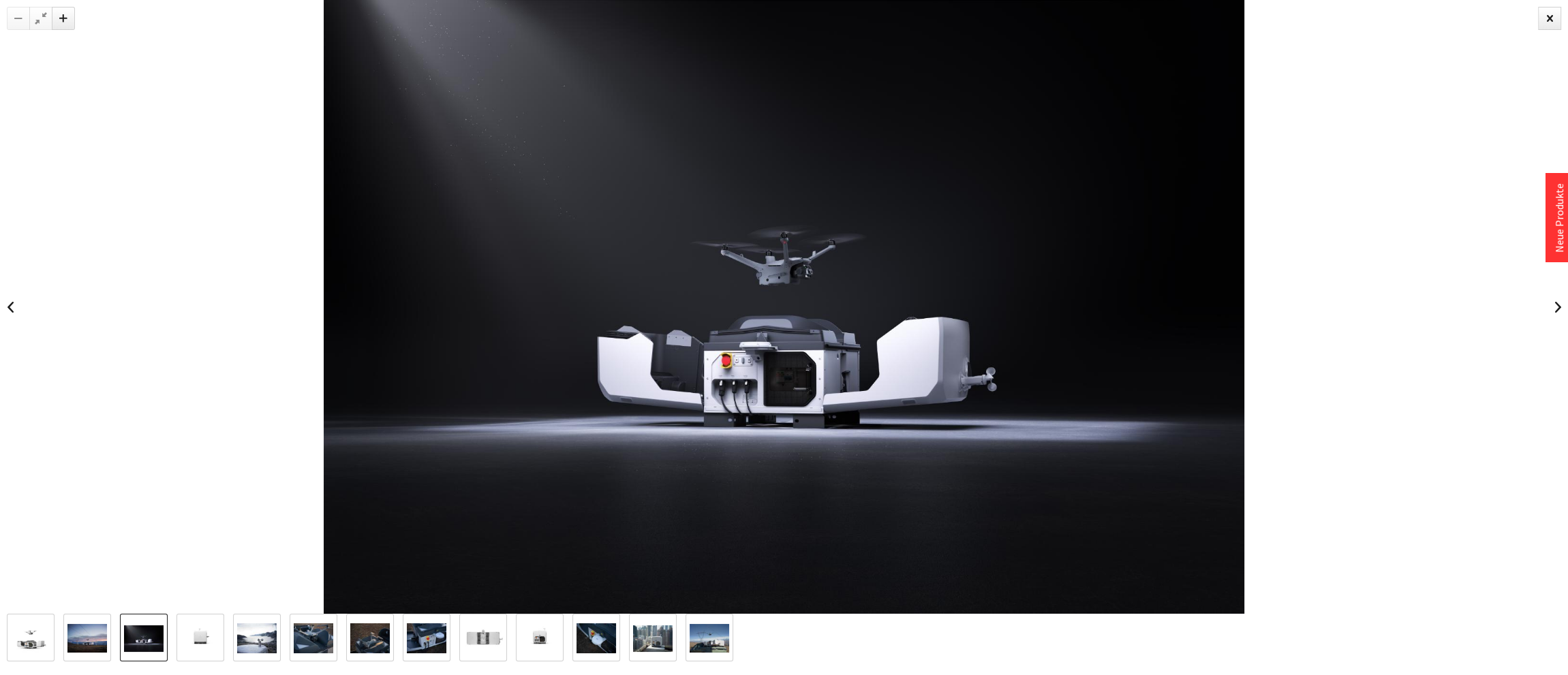
click at [195, 645] on img at bounding box center [200, 638] width 39 height 39
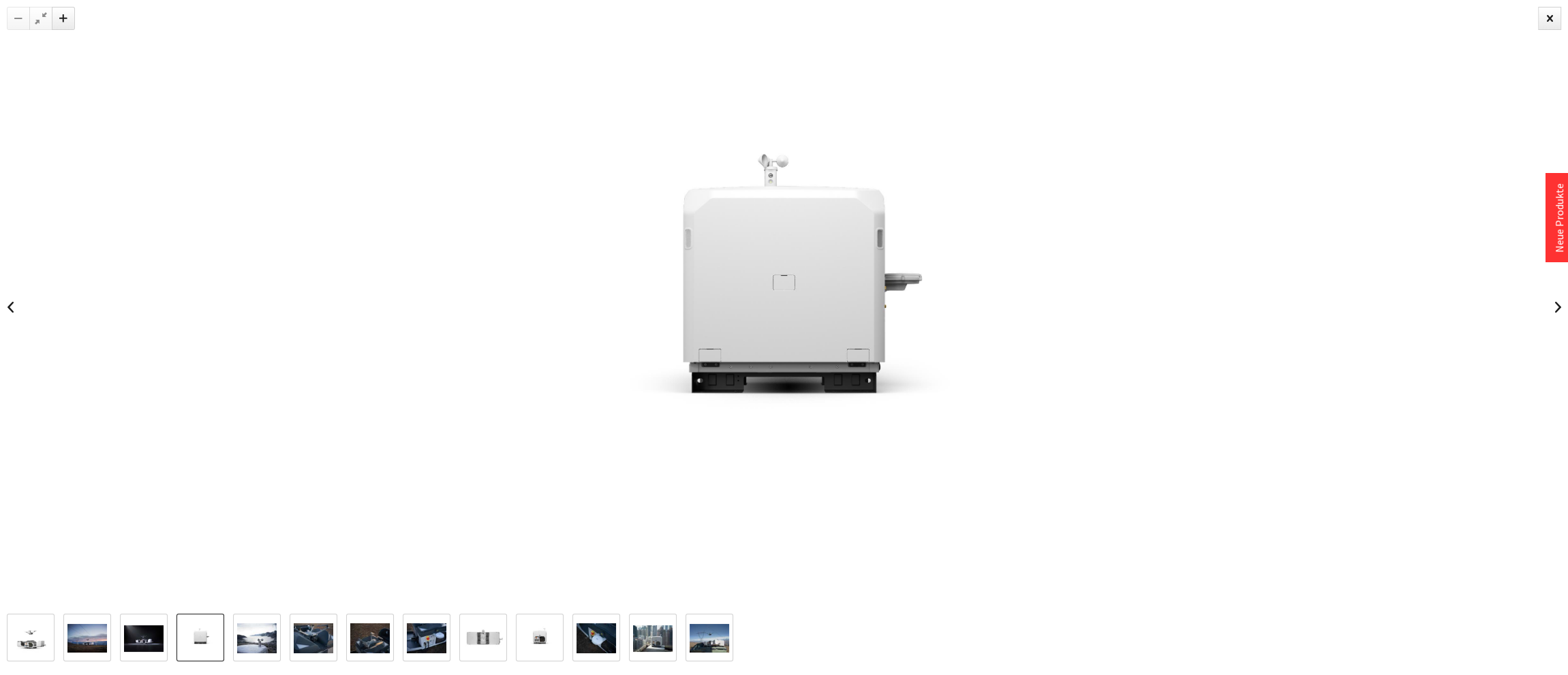
click at [268, 640] on img at bounding box center [257, 638] width 39 height 30
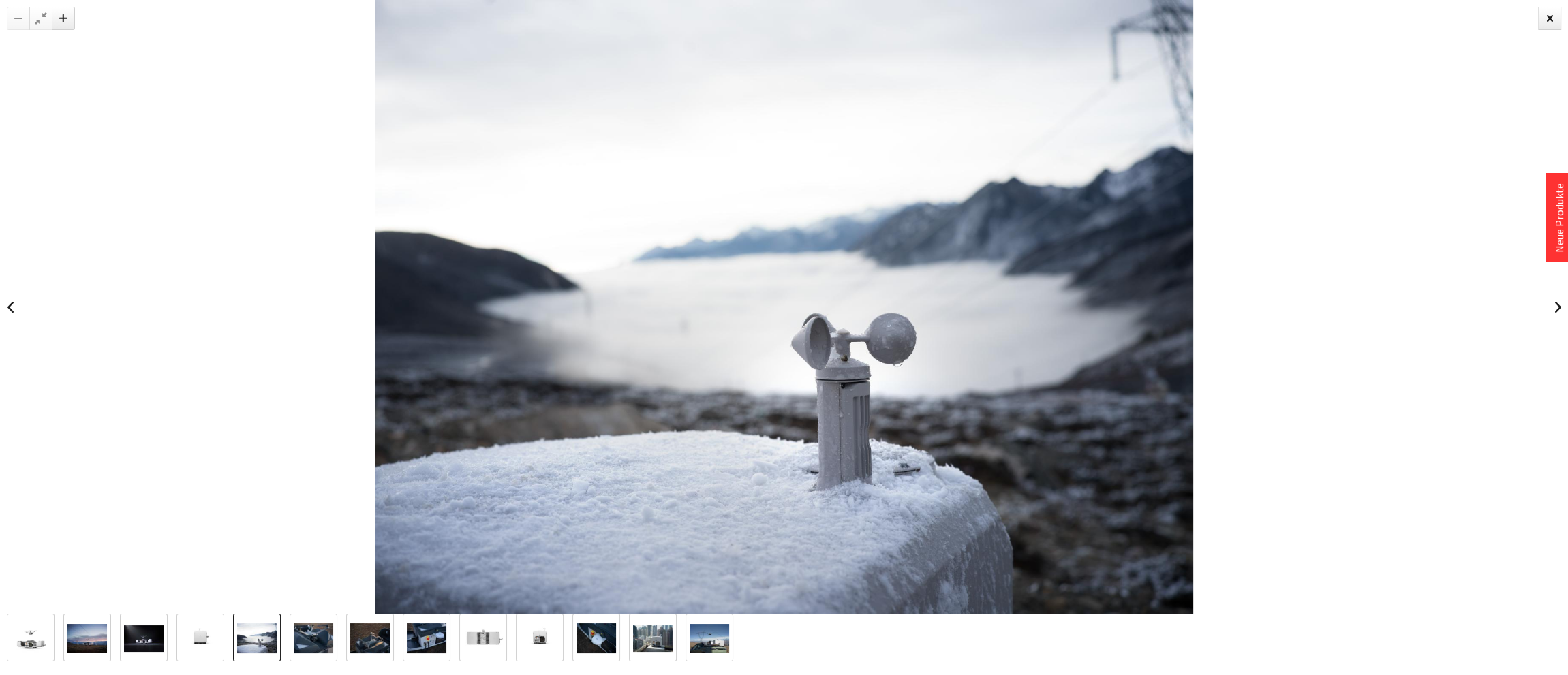
click at [302, 640] on img at bounding box center [313, 638] width 39 height 30
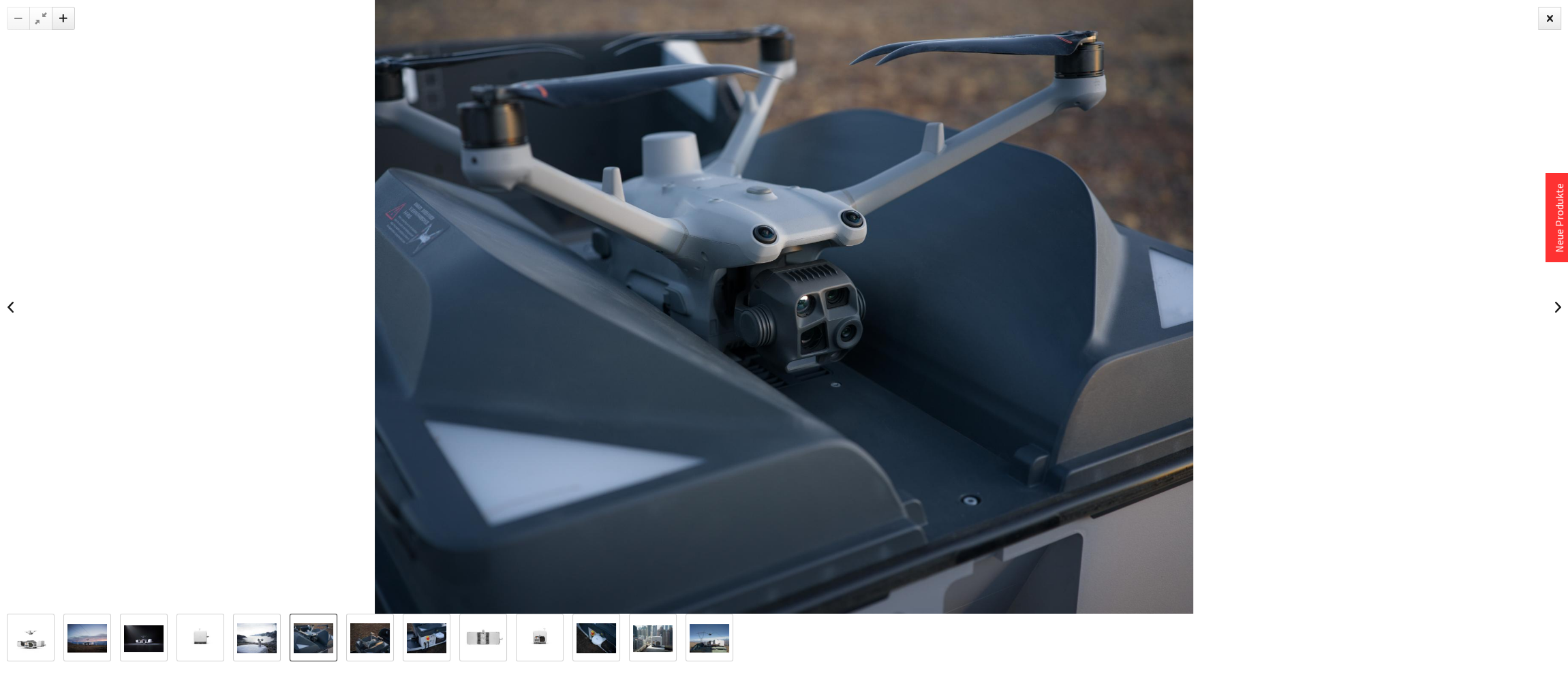
click at [375, 645] on img at bounding box center [369, 638] width 39 height 30
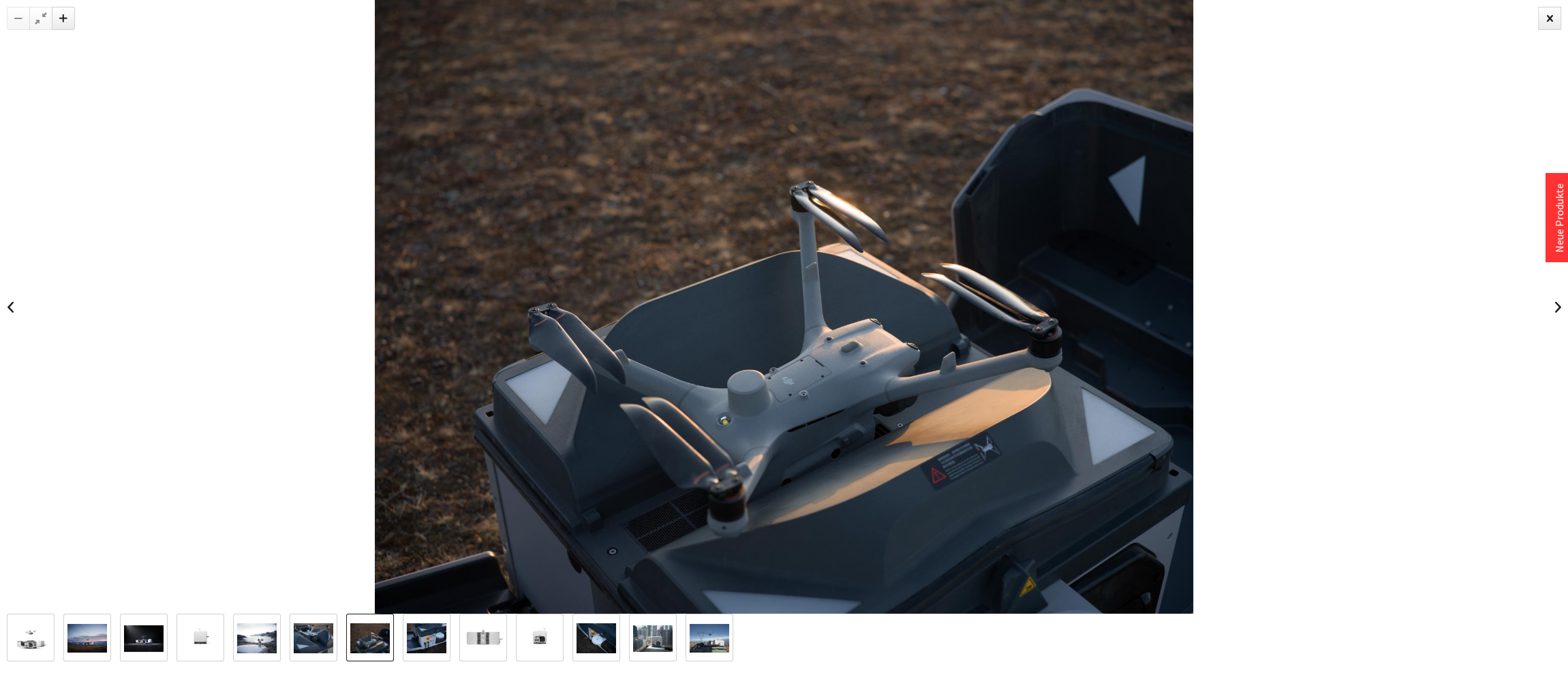
click at [427, 645] on img at bounding box center [426, 638] width 39 height 30
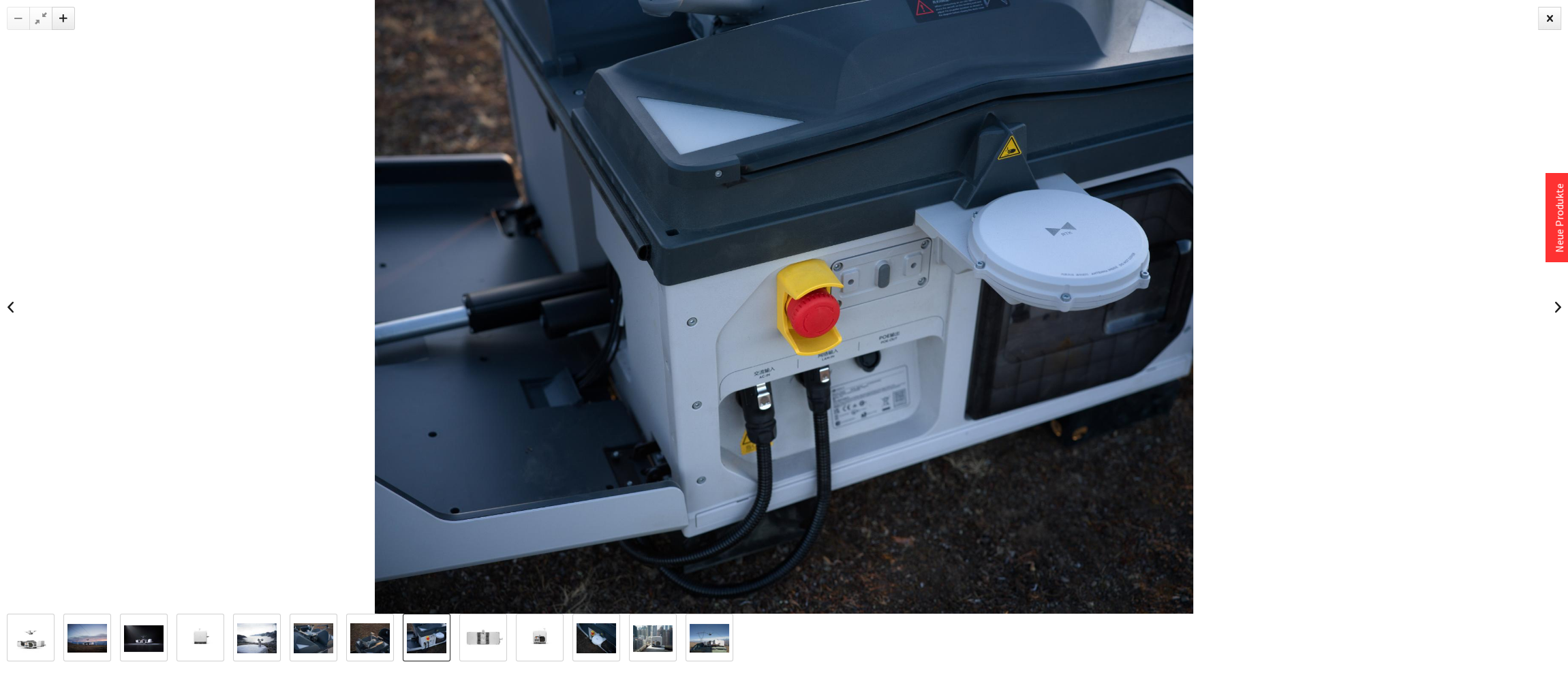
click at [484, 643] on img at bounding box center [482, 638] width 39 height 39
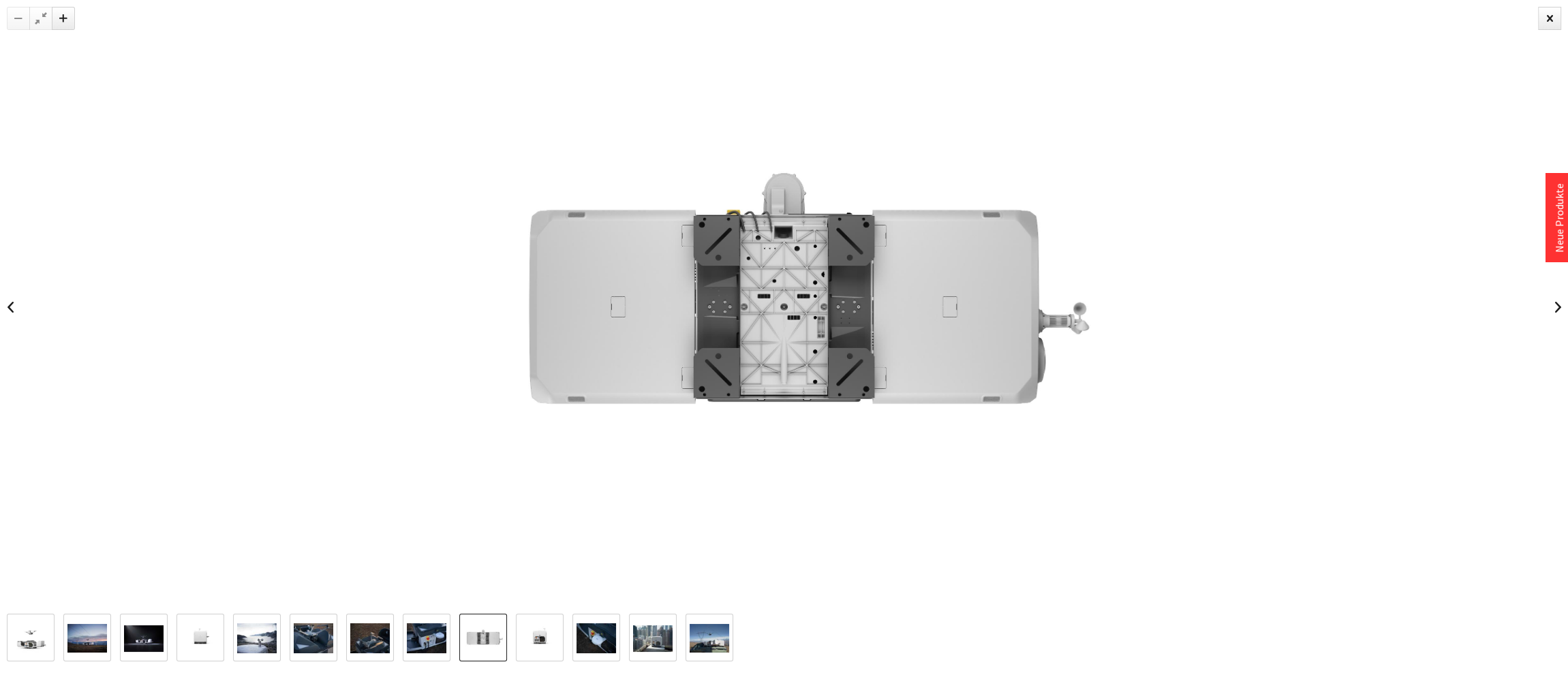
click at [538, 643] on img at bounding box center [539, 638] width 39 height 39
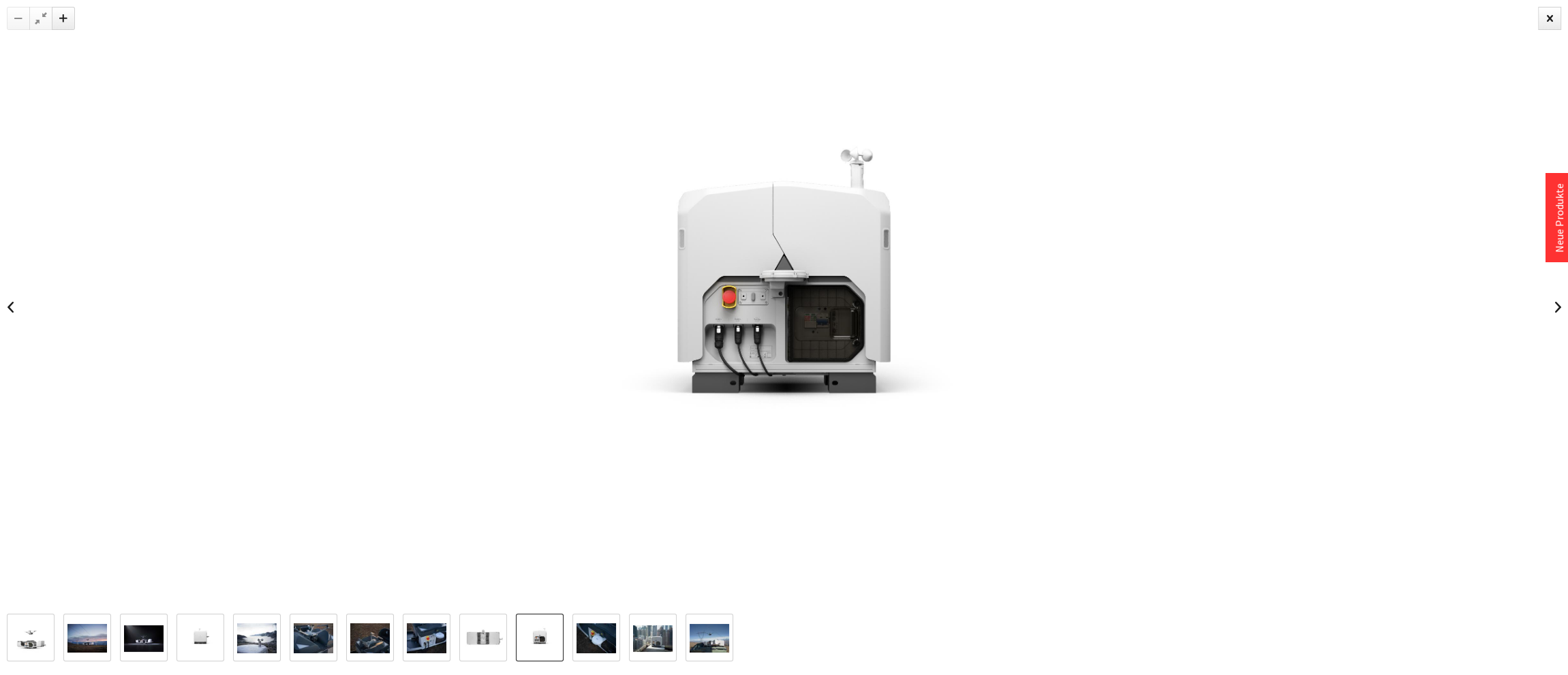
click at [596, 645] on img at bounding box center [596, 638] width 39 height 30
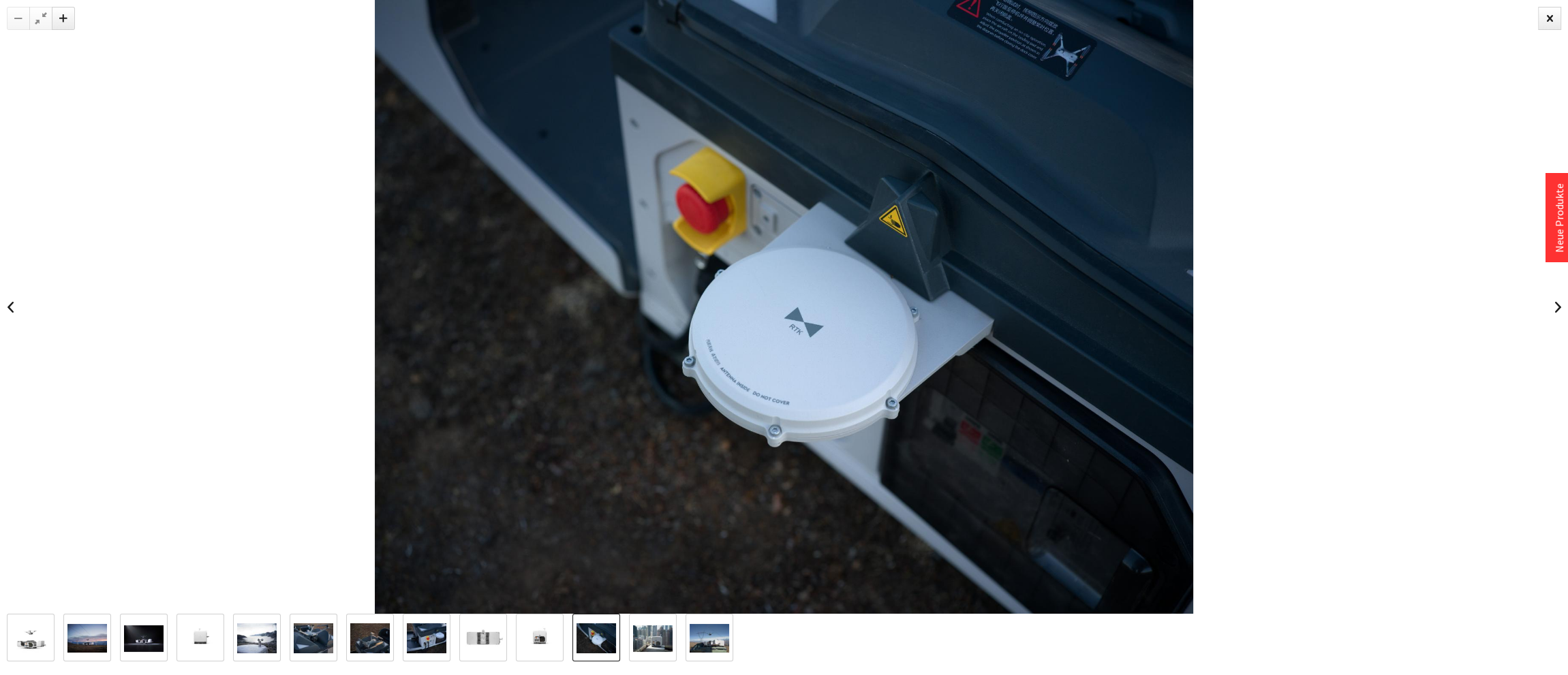
click at [647, 639] on img at bounding box center [652, 638] width 39 height 27
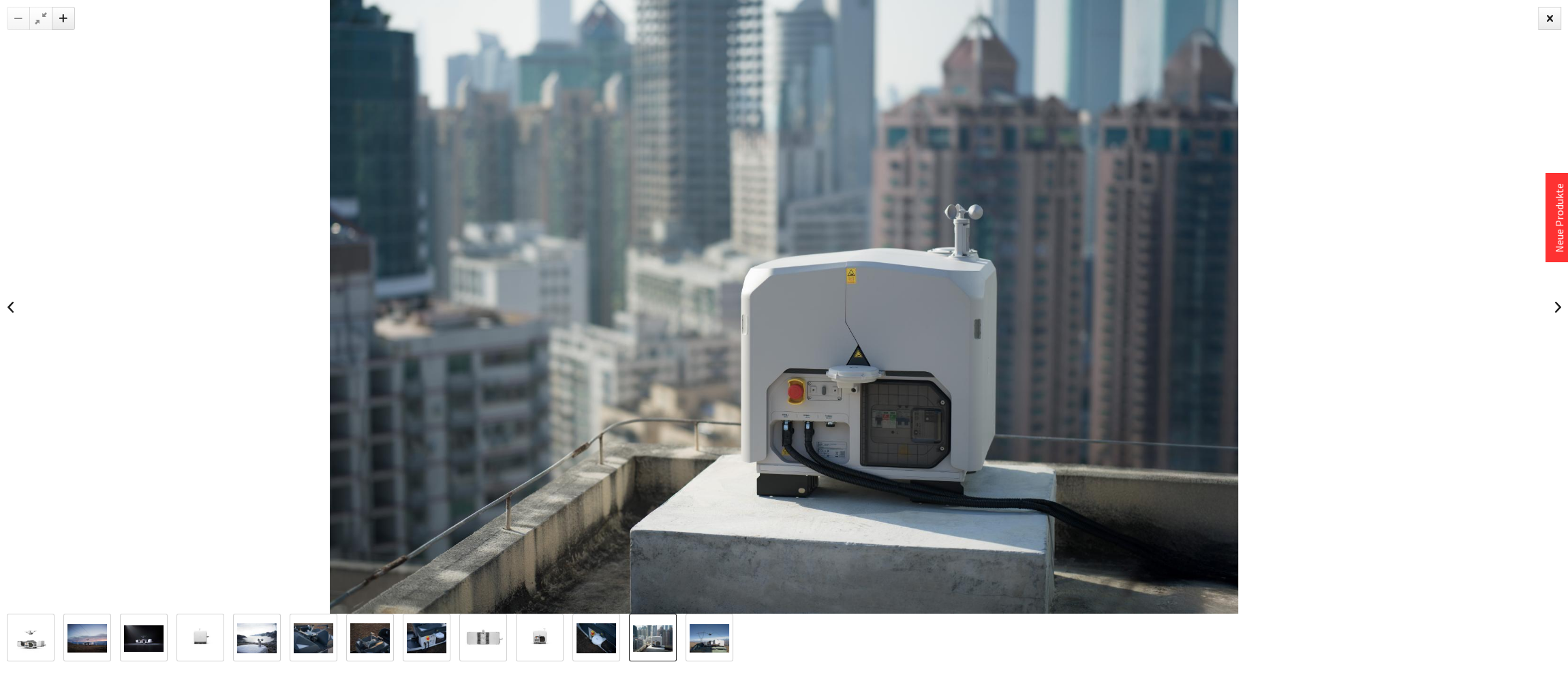
click at [708, 638] on img at bounding box center [709, 638] width 39 height 29
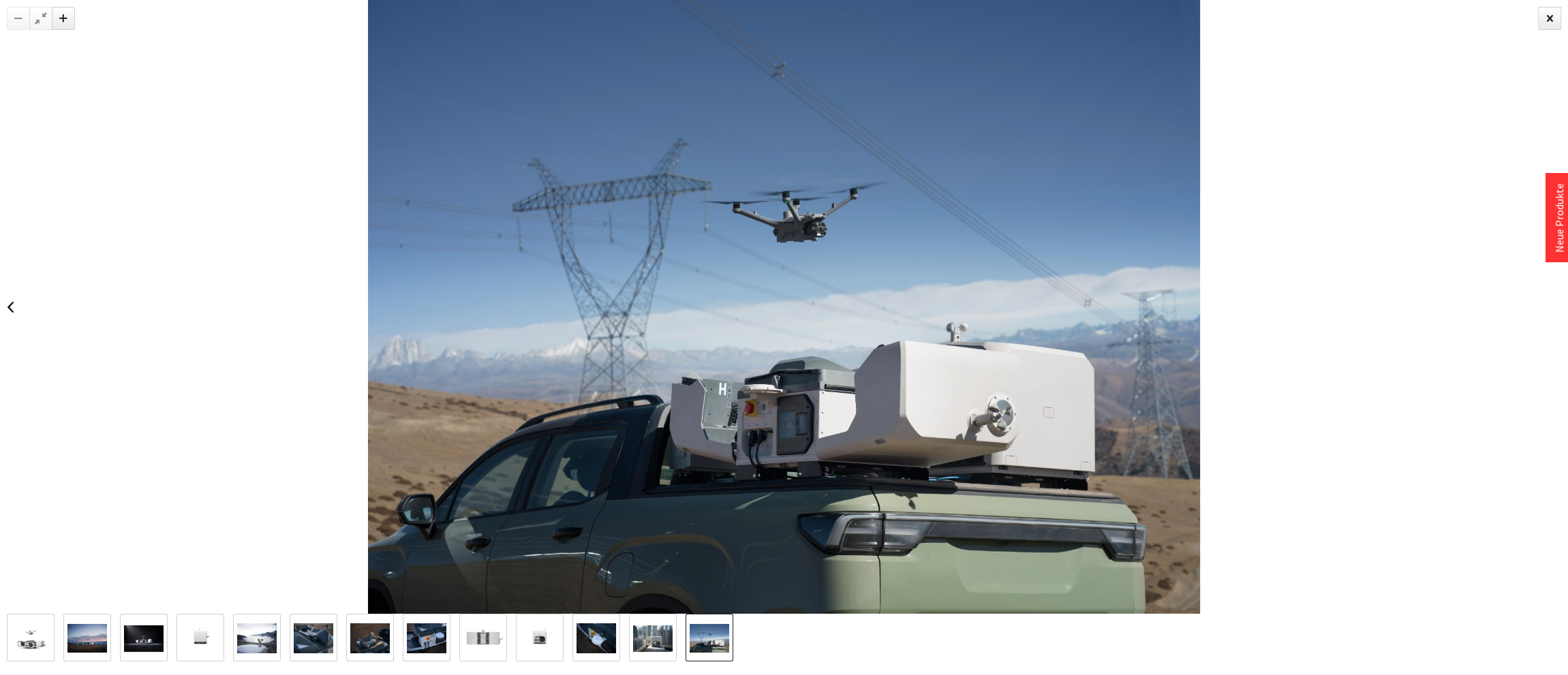
click at [31, 633] on img at bounding box center [30, 638] width 39 height 39
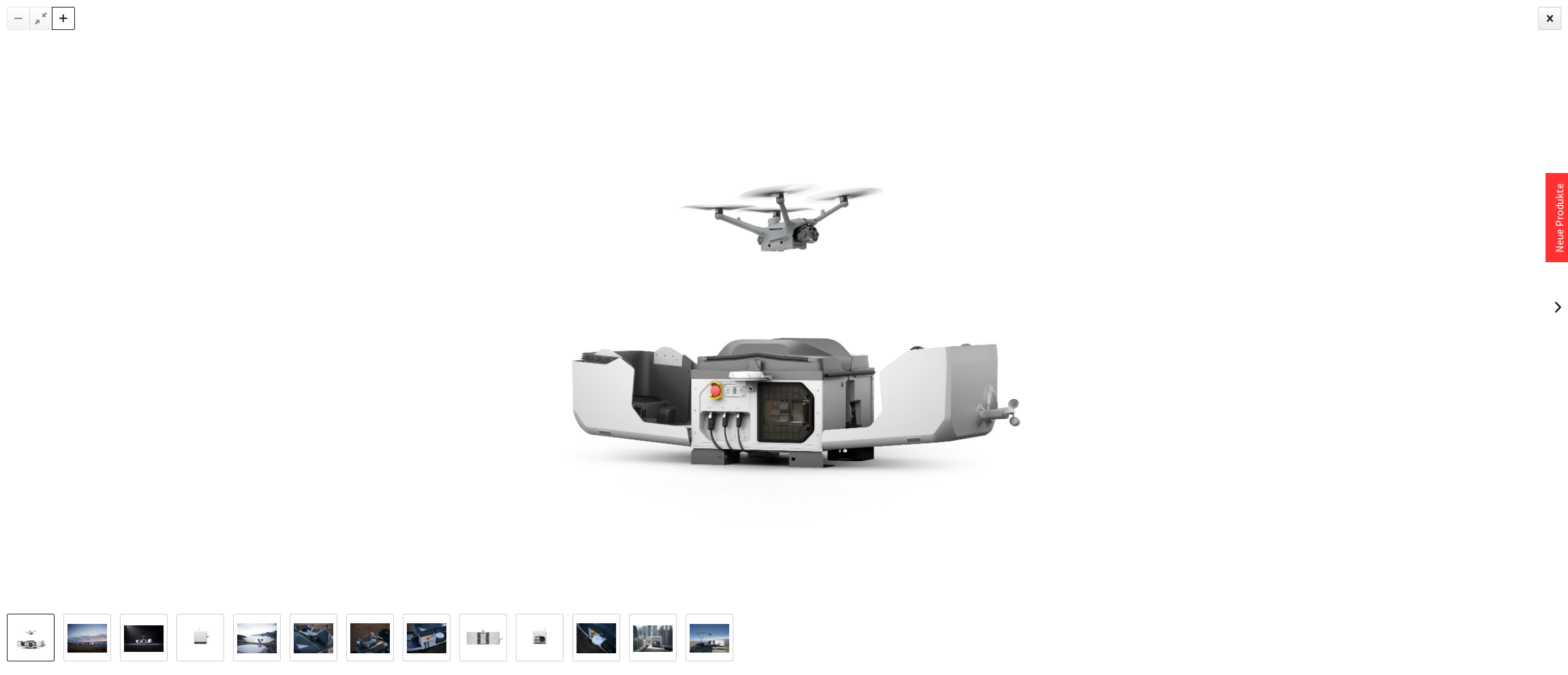
click at [64, 23] on div at bounding box center [63, 19] width 23 height 23
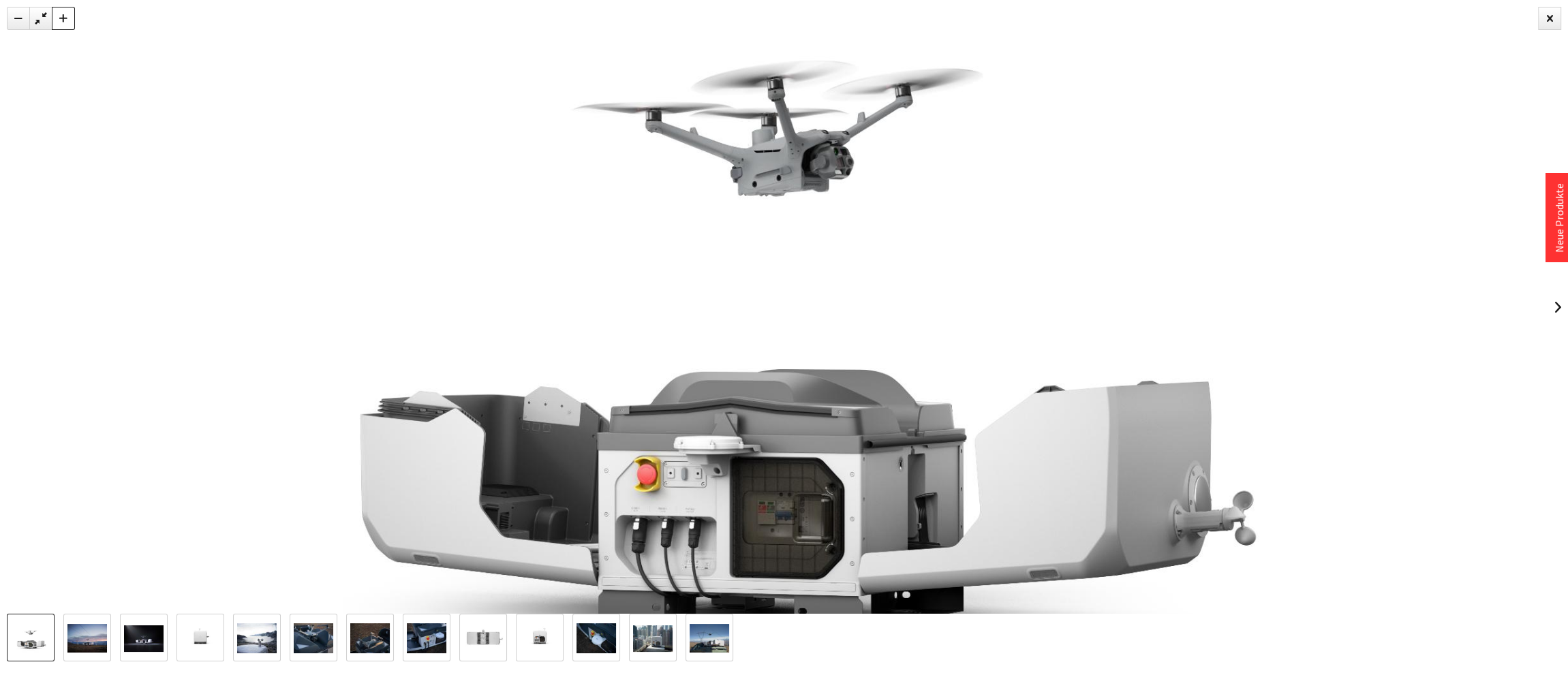
click at [64, 23] on div at bounding box center [63, 19] width 23 height 23
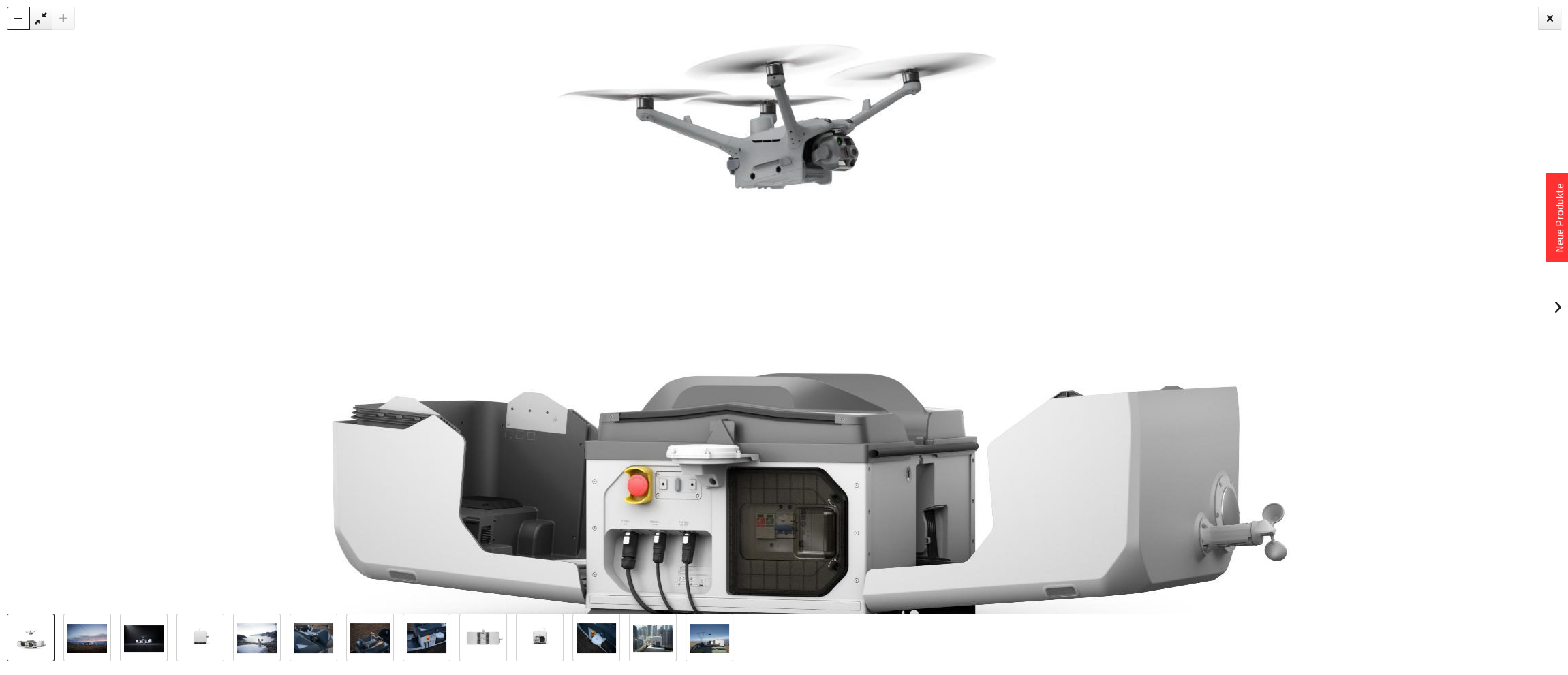
click at [21, 23] on div at bounding box center [19, 19] width 23 height 23
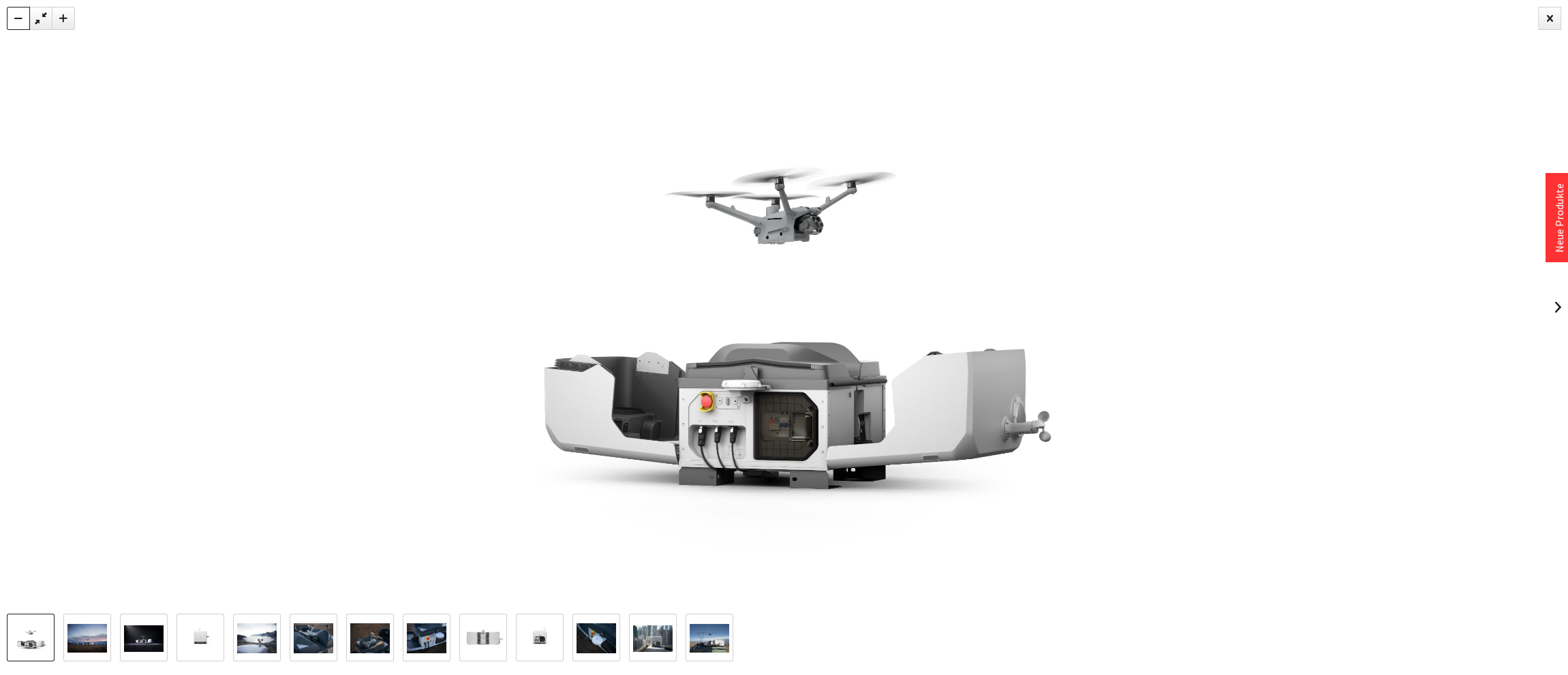
click at [21, 23] on div at bounding box center [19, 19] width 23 height 23
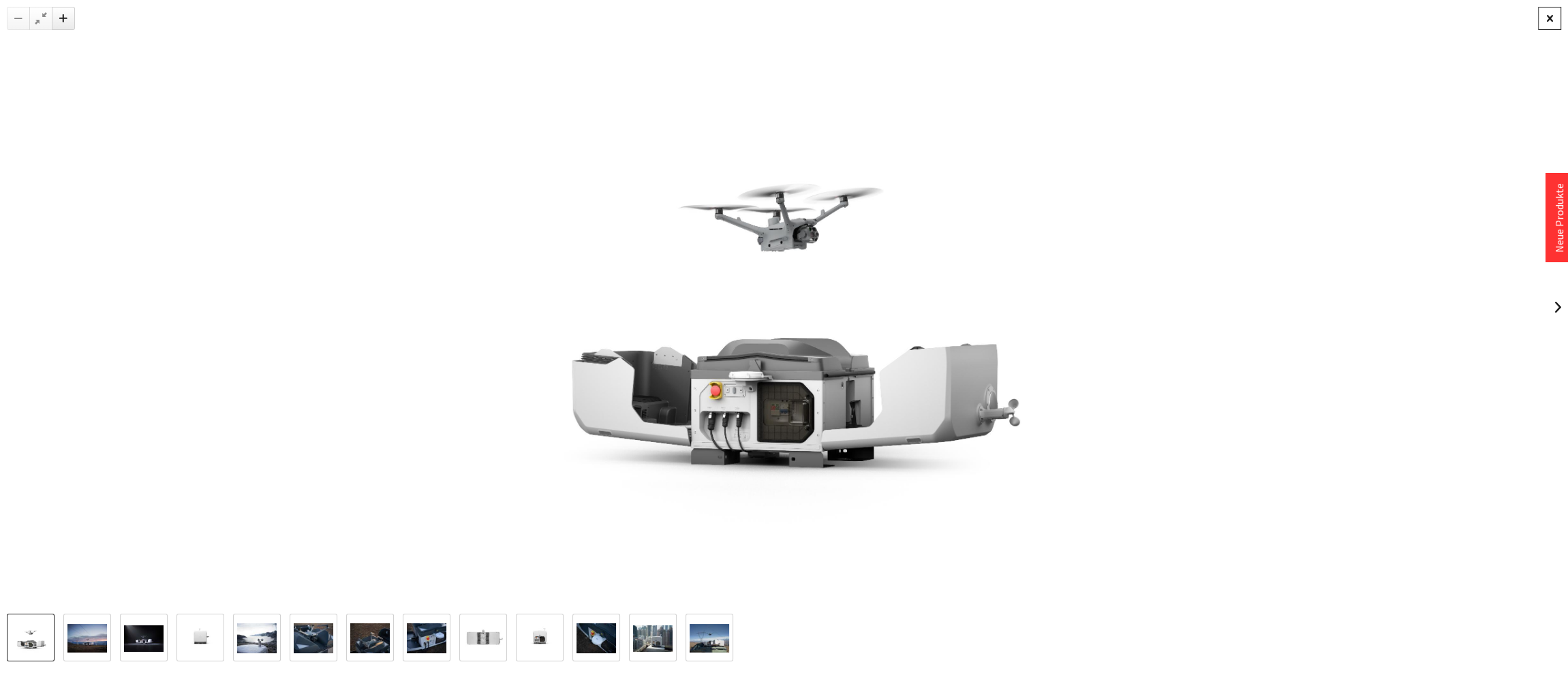
click at [1557, 15] on div at bounding box center [1549, 19] width 23 height 23
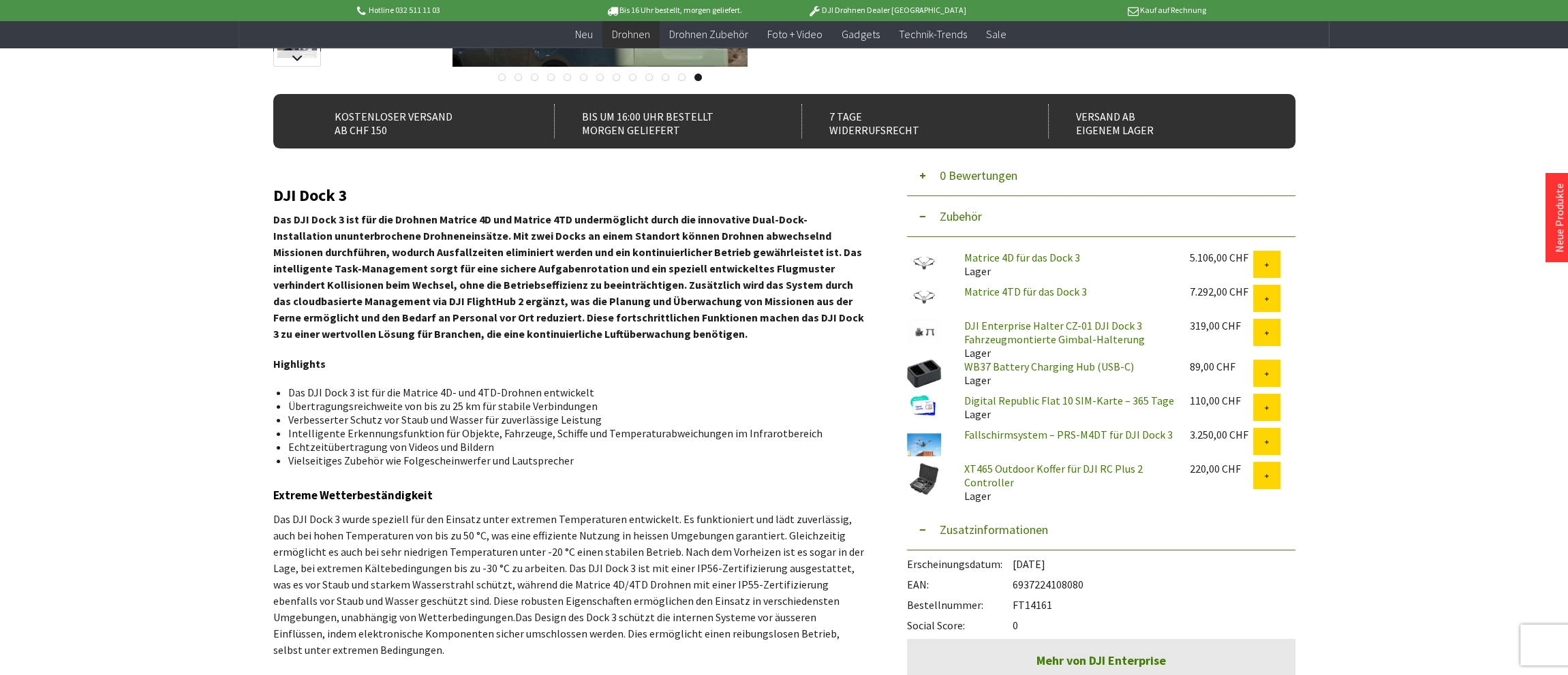
scroll to position [360, 0]
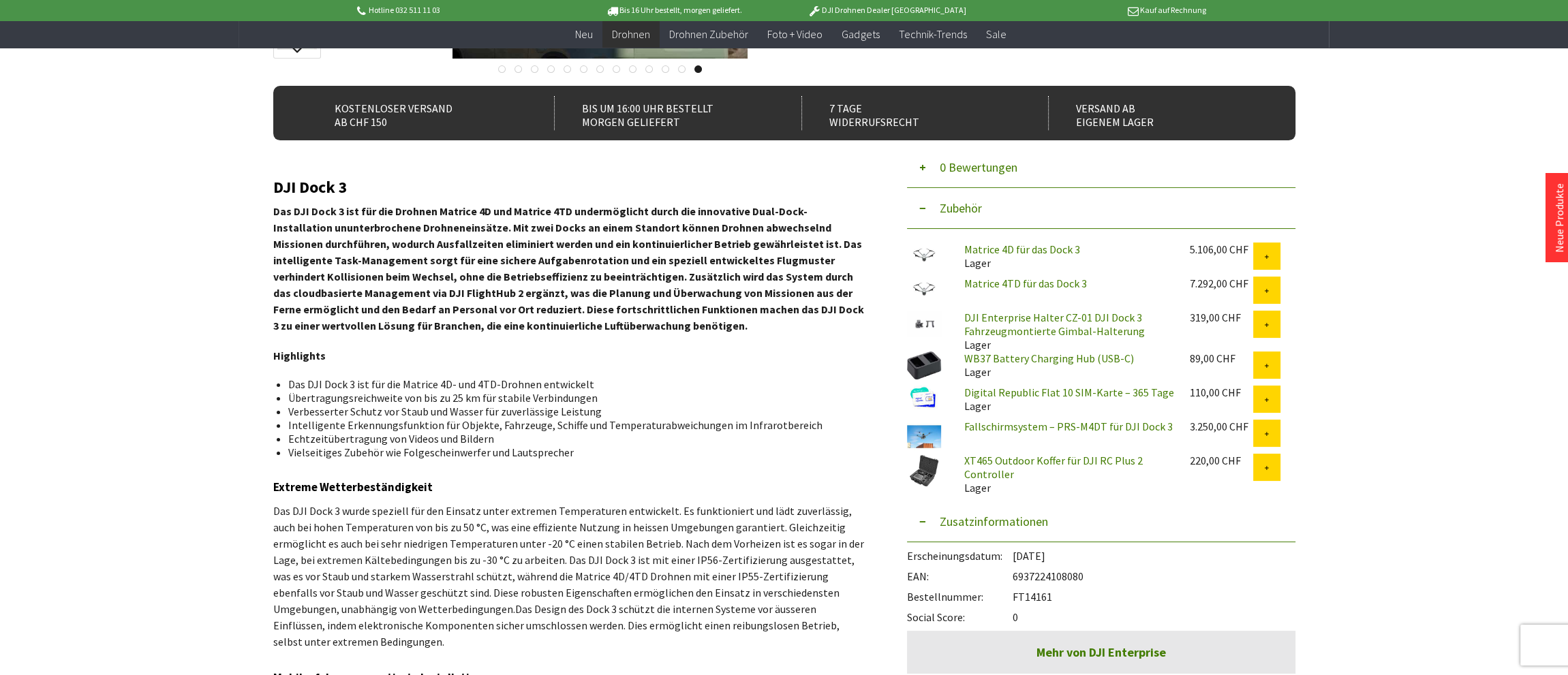
click at [976, 391] on link "Digital Republic Flat 10 SIM-Karte – 365 Tage" at bounding box center [1069, 393] width 210 height 14
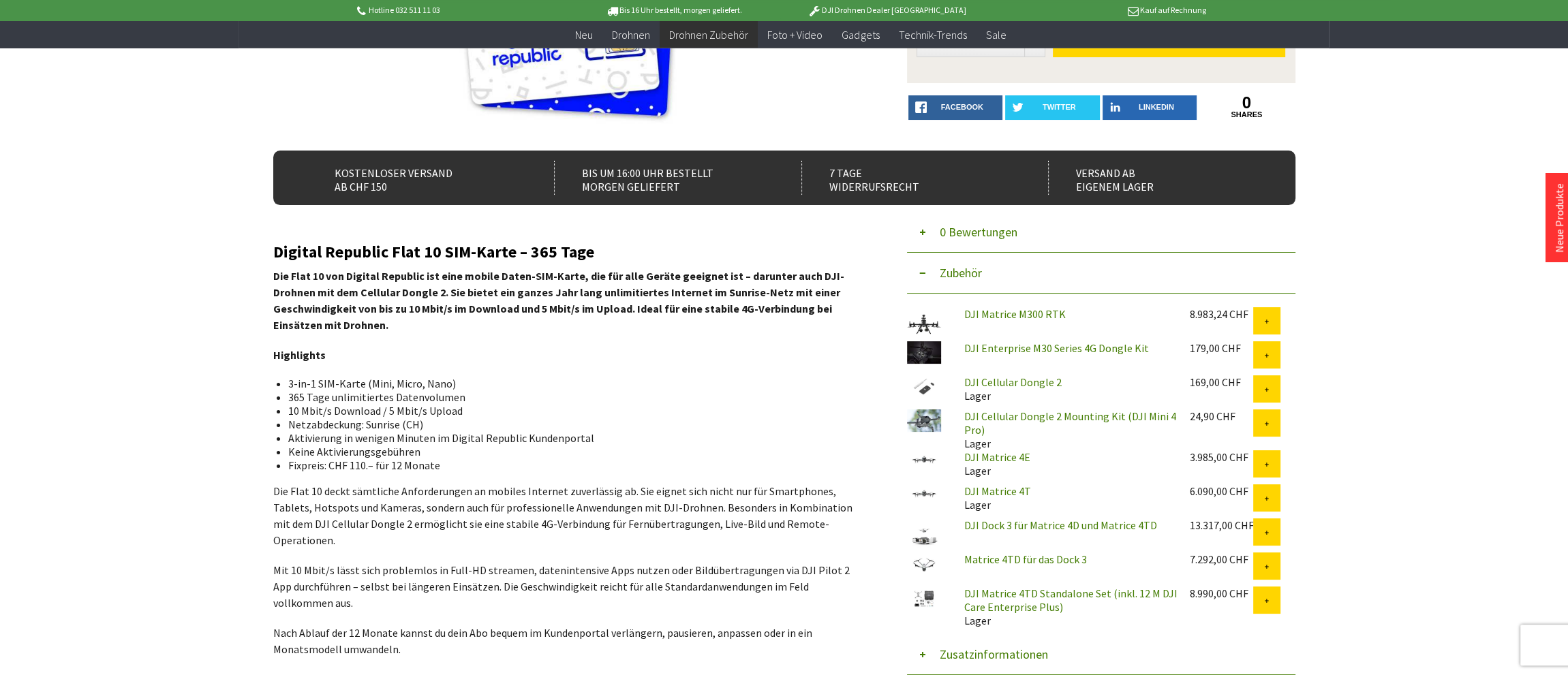
scroll to position [288, 0]
